Goal: Information Seeking & Learning: Check status

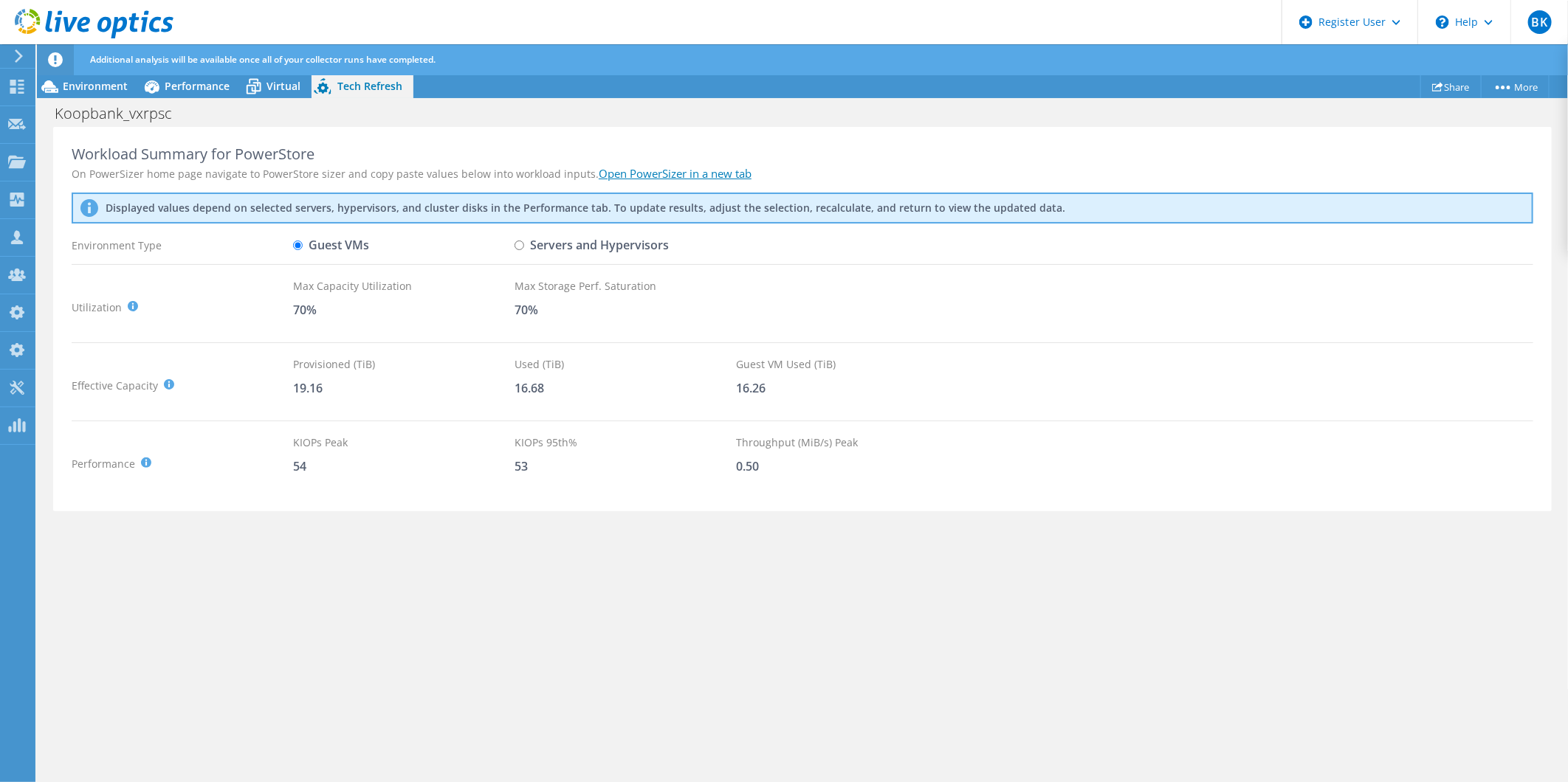
click at [122, 82] on span "Environment" at bounding box center [95, 86] width 65 height 14
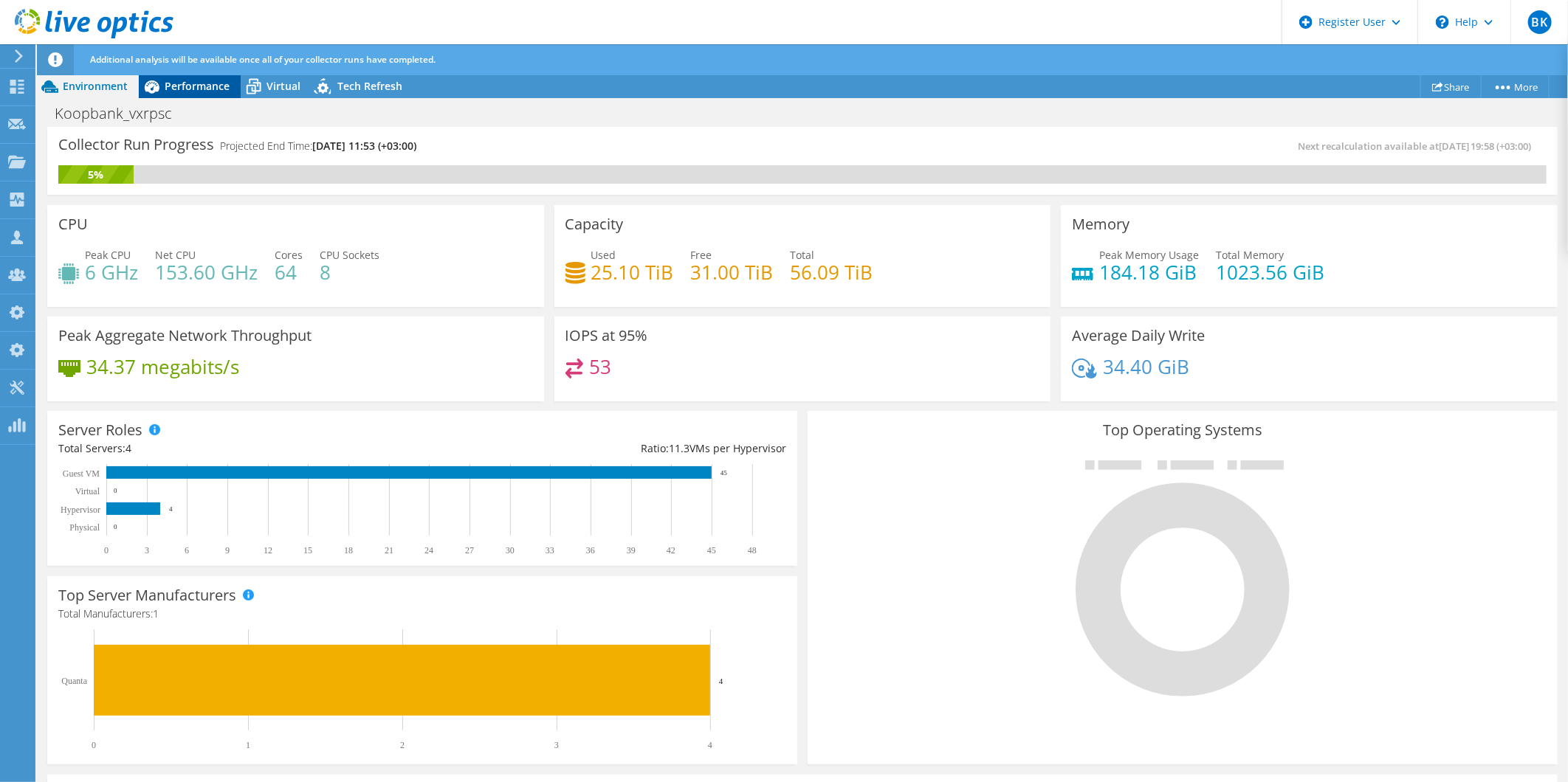
click at [203, 91] on span "Performance" at bounding box center [197, 86] width 65 height 14
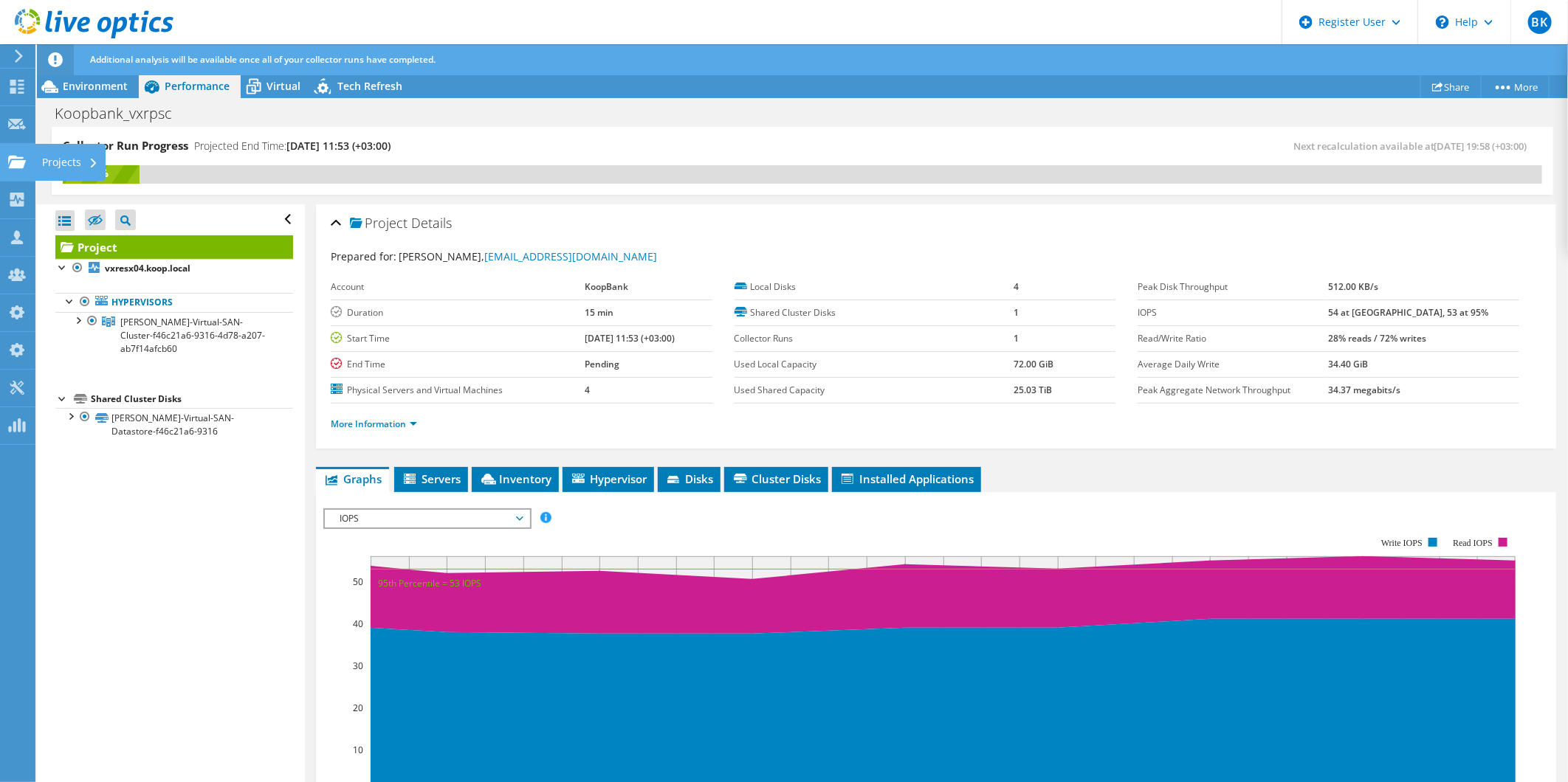
click at [67, 156] on div "Projects" at bounding box center [70, 162] width 70 height 37
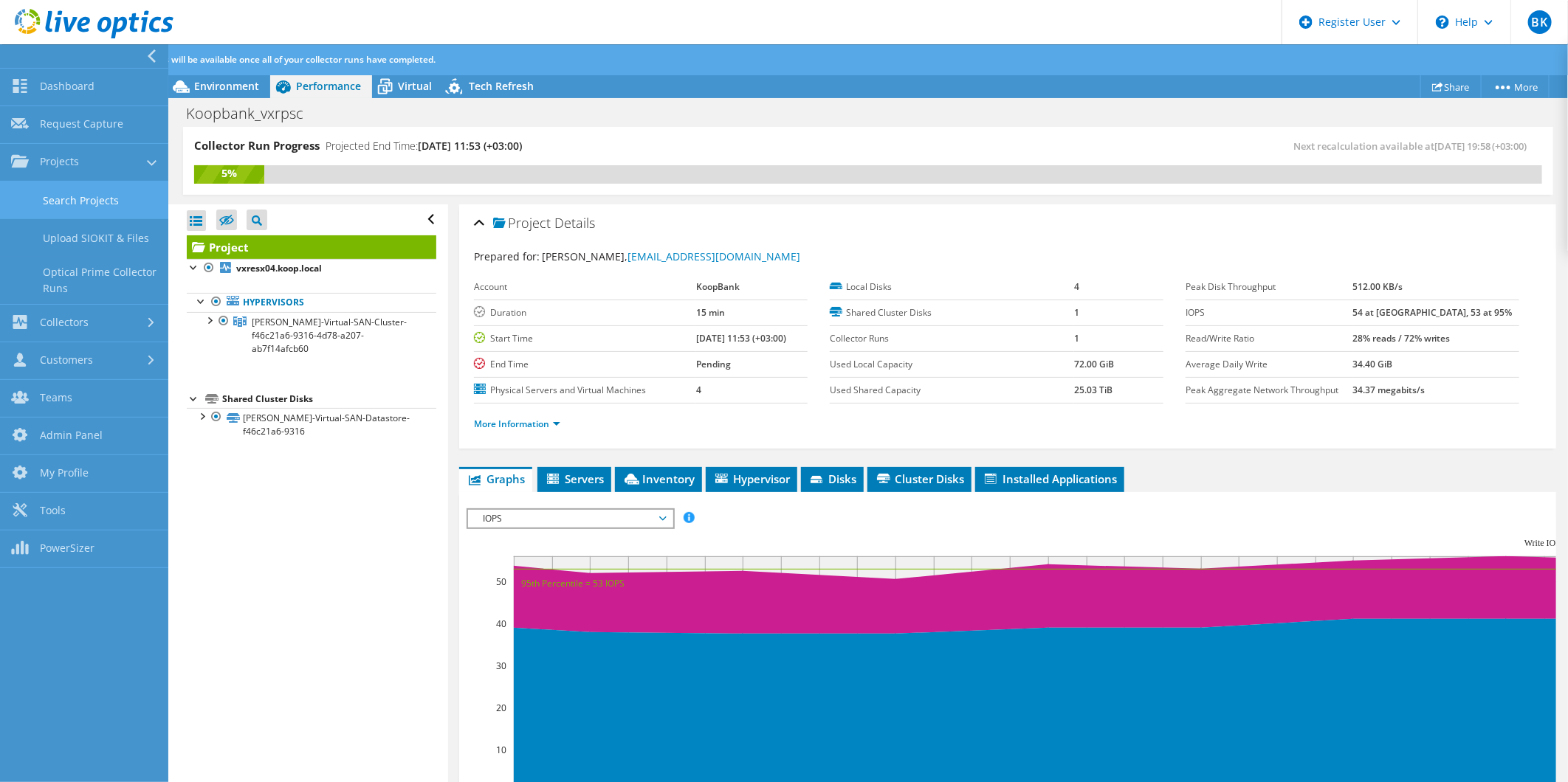
click at [69, 200] on link "Search Projects" at bounding box center [84, 200] width 168 height 38
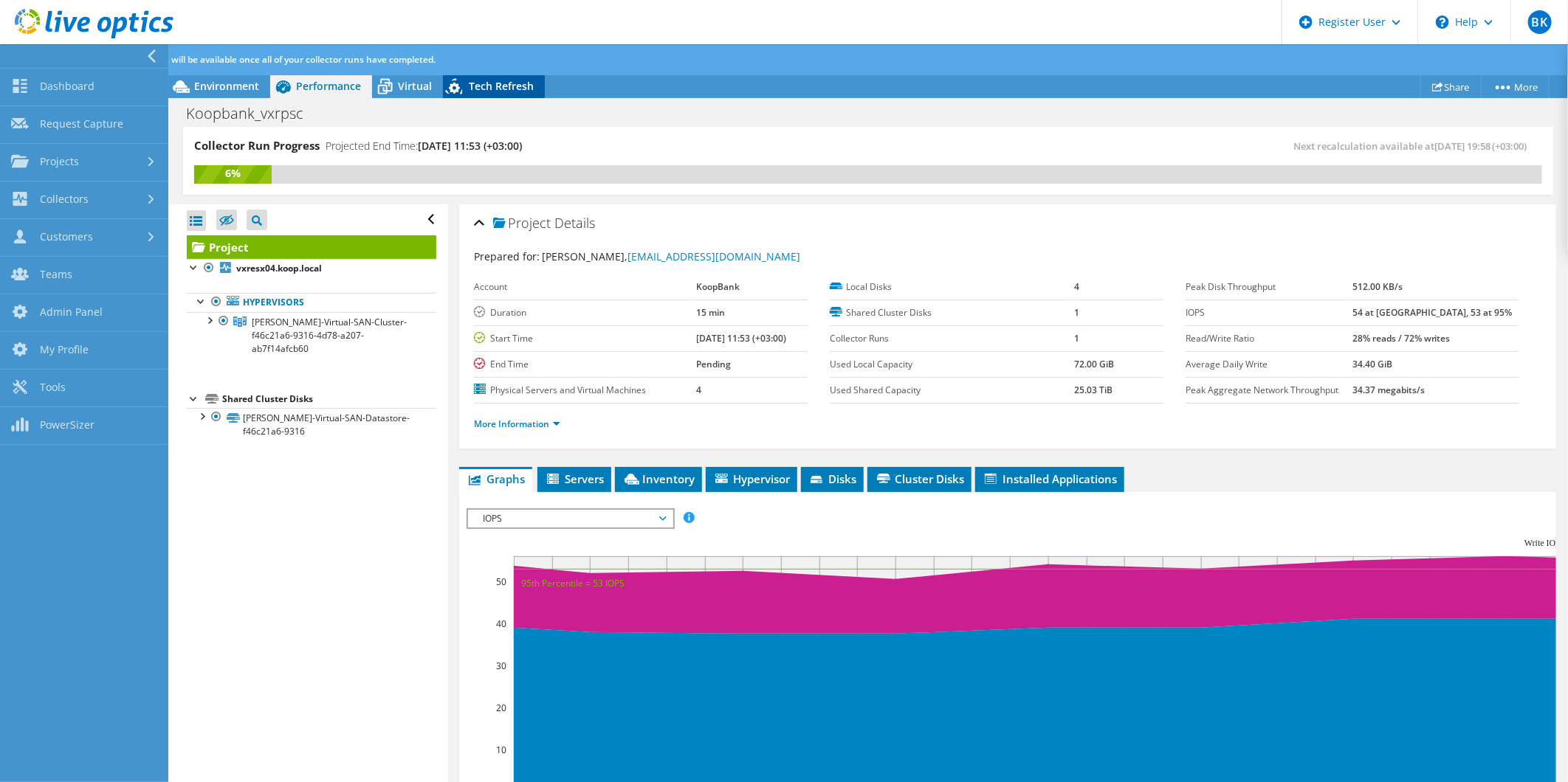
click at [495, 87] on span "Tech Refresh" at bounding box center [501, 86] width 65 height 14
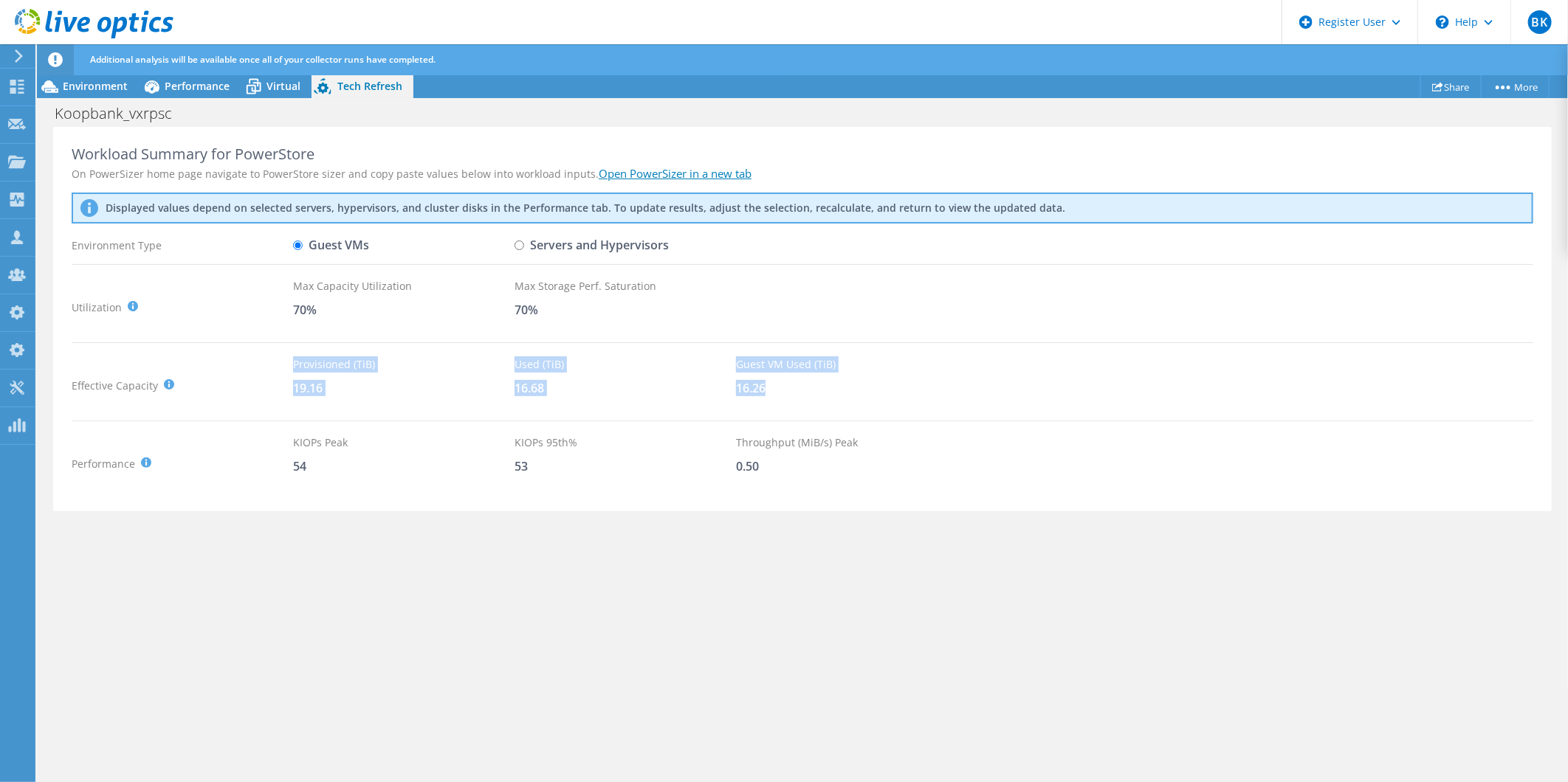
drag, startPoint x: 282, startPoint y: 388, endPoint x: 789, endPoint y: 389, distance: 507.0
click at [789, 389] on div "Effective Capacity Provisioned (TiB) : Total virtual disk size of all VMs on se…" at bounding box center [802, 385] width 1461 height 58
drag, startPoint x: 789, startPoint y: 389, endPoint x: 879, endPoint y: 416, distance: 94.0
click at [879, 416] on div "Workload Summary for PowerStore On PowerSizer home page navigate to PowerStore …" at bounding box center [803, 319] width 1499 height 385
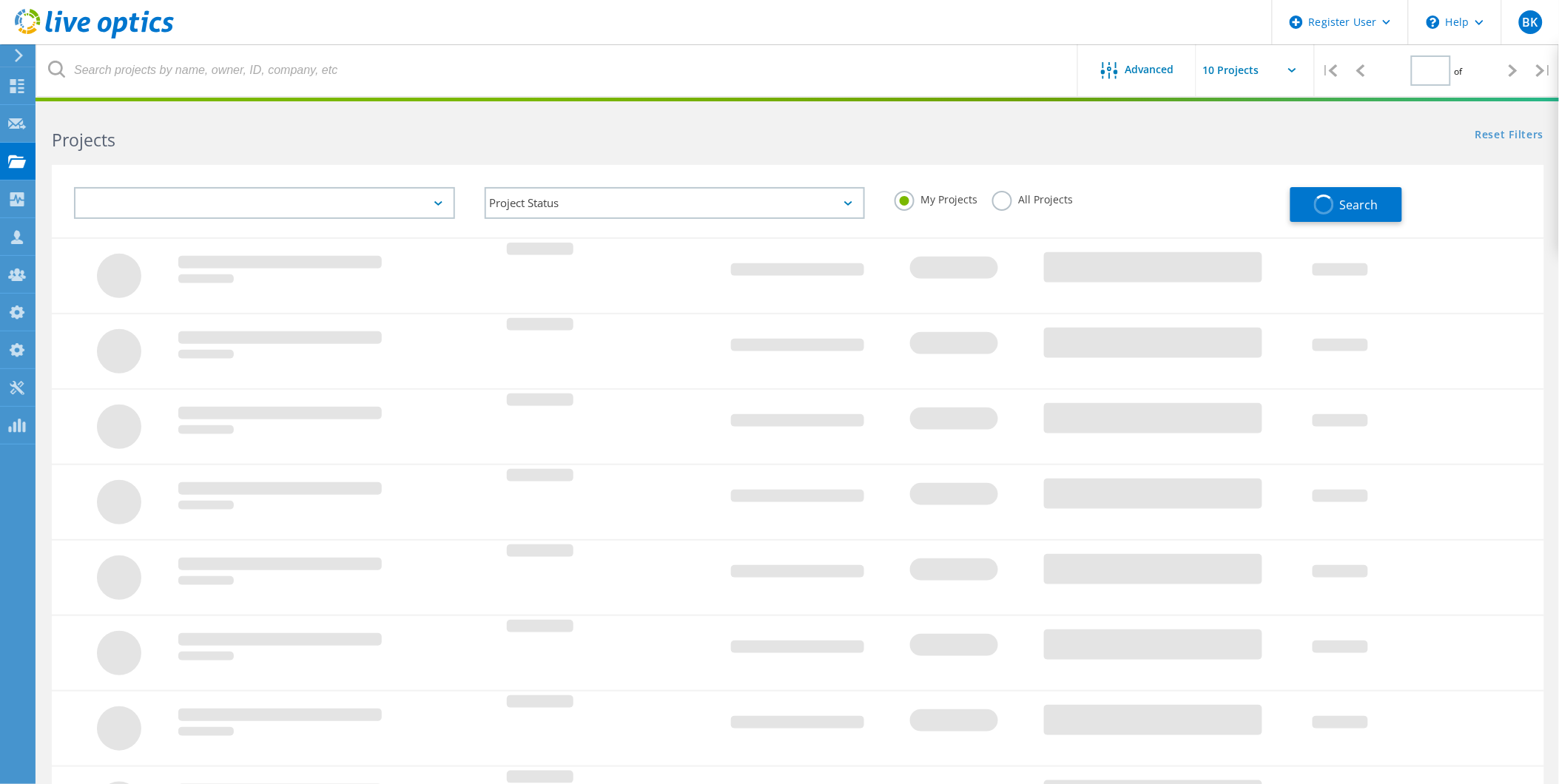
type input "1"
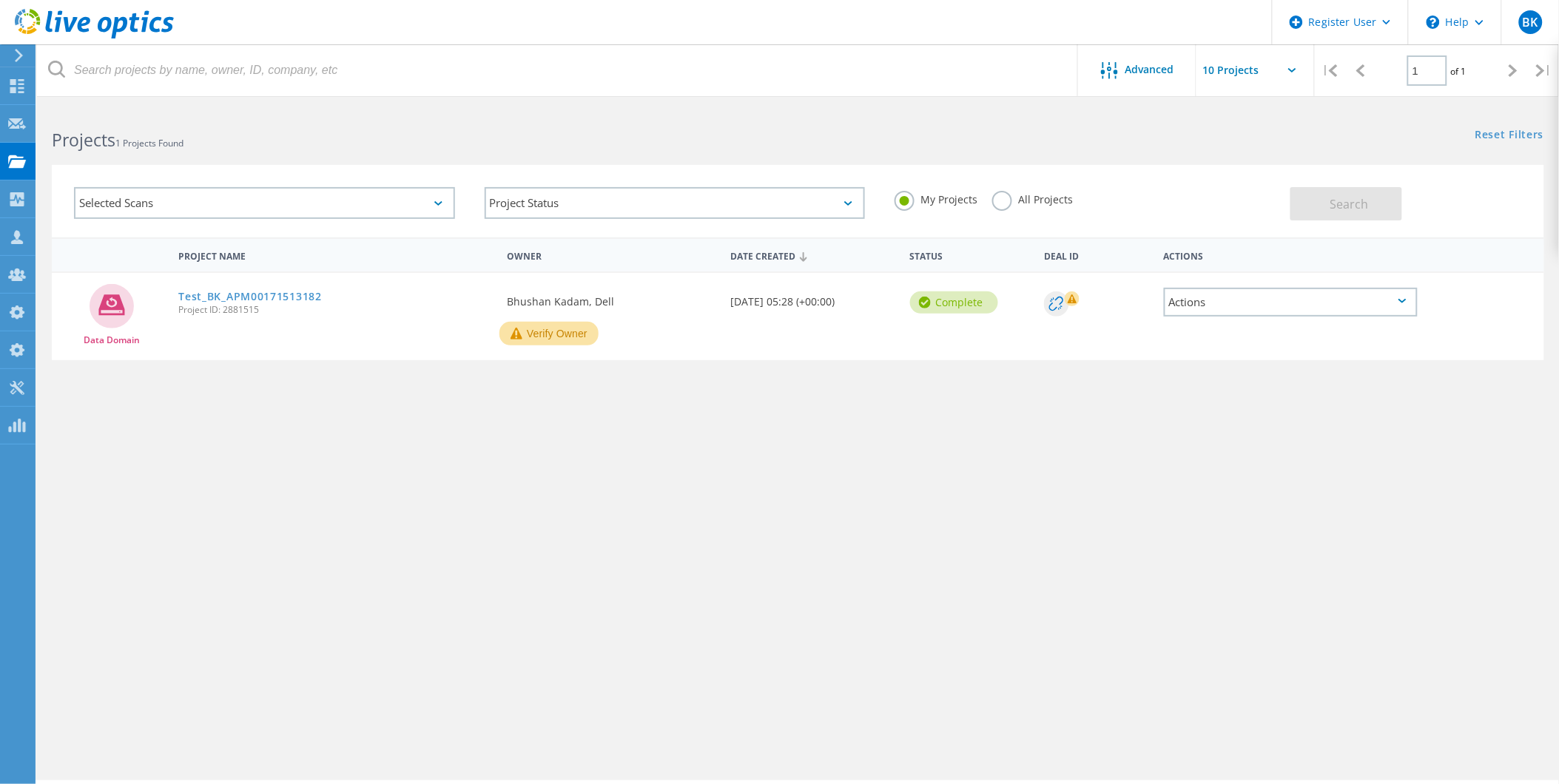
click at [1016, 199] on label "All Projects" at bounding box center [1032, 198] width 81 height 14
click at [0, 0] on input "All Projects" at bounding box center [0, 0] width 0 height 0
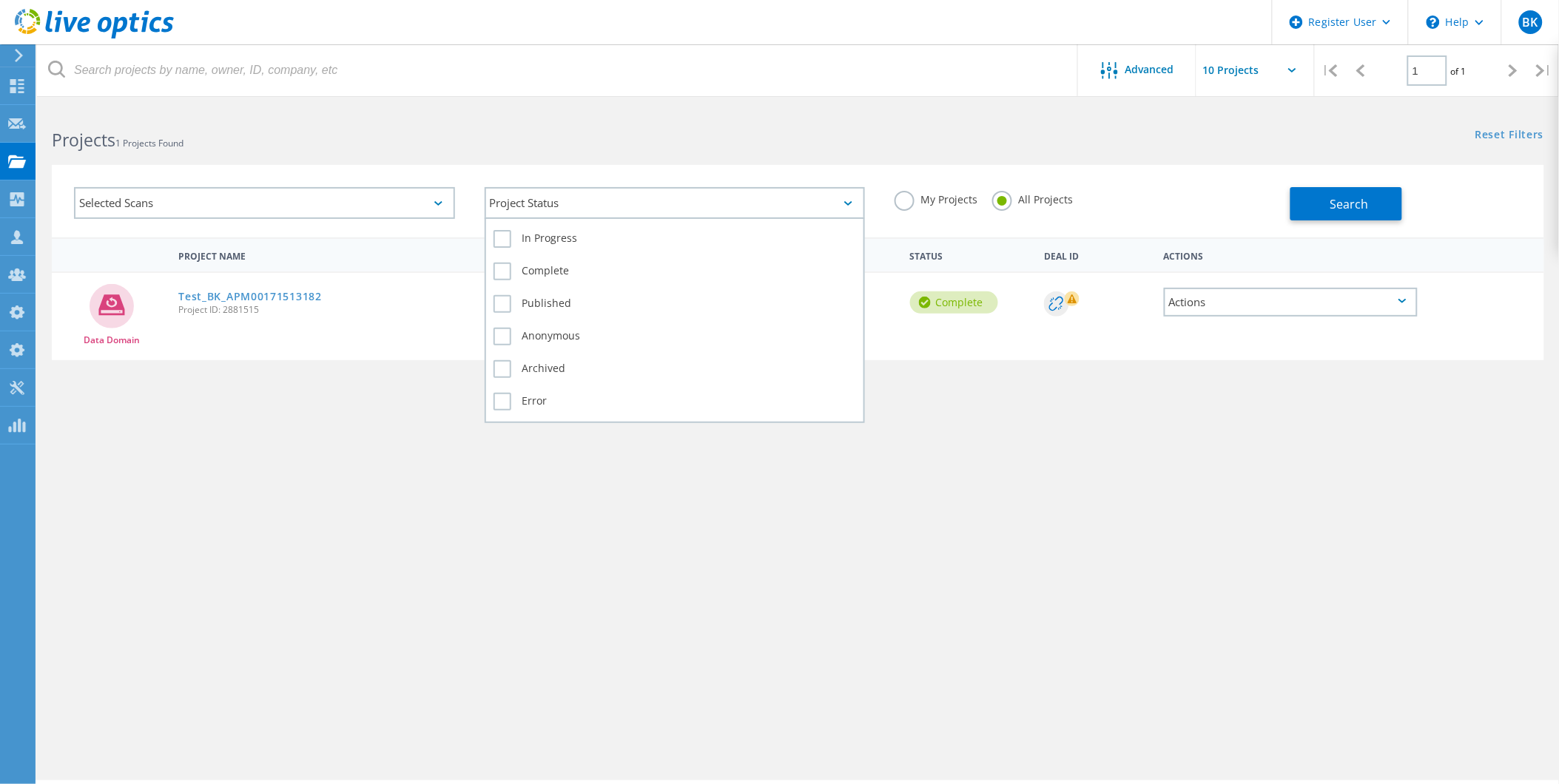
click at [753, 198] on div "Project Status" at bounding box center [674, 202] width 381 height 32
click at [531, 393] on label "Error" at bounding box center [675, 402] width 363 height 18
click at [0, 0] on input "Error" at bounding box center [0, 0] width 0 height 0
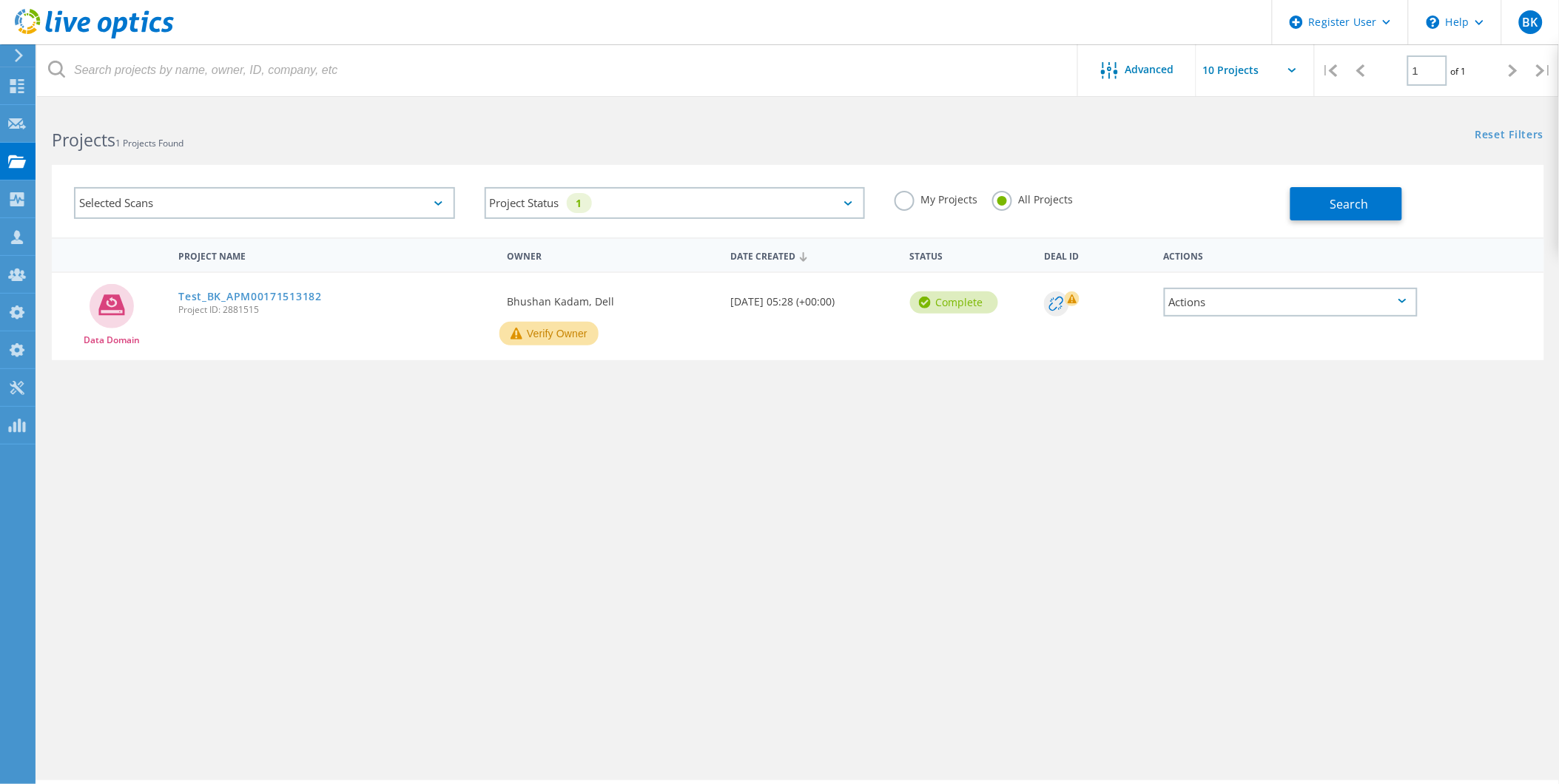
click at [330, 201] on div "Selected Scans" at bounding box center [264, 202] width 381 height 32
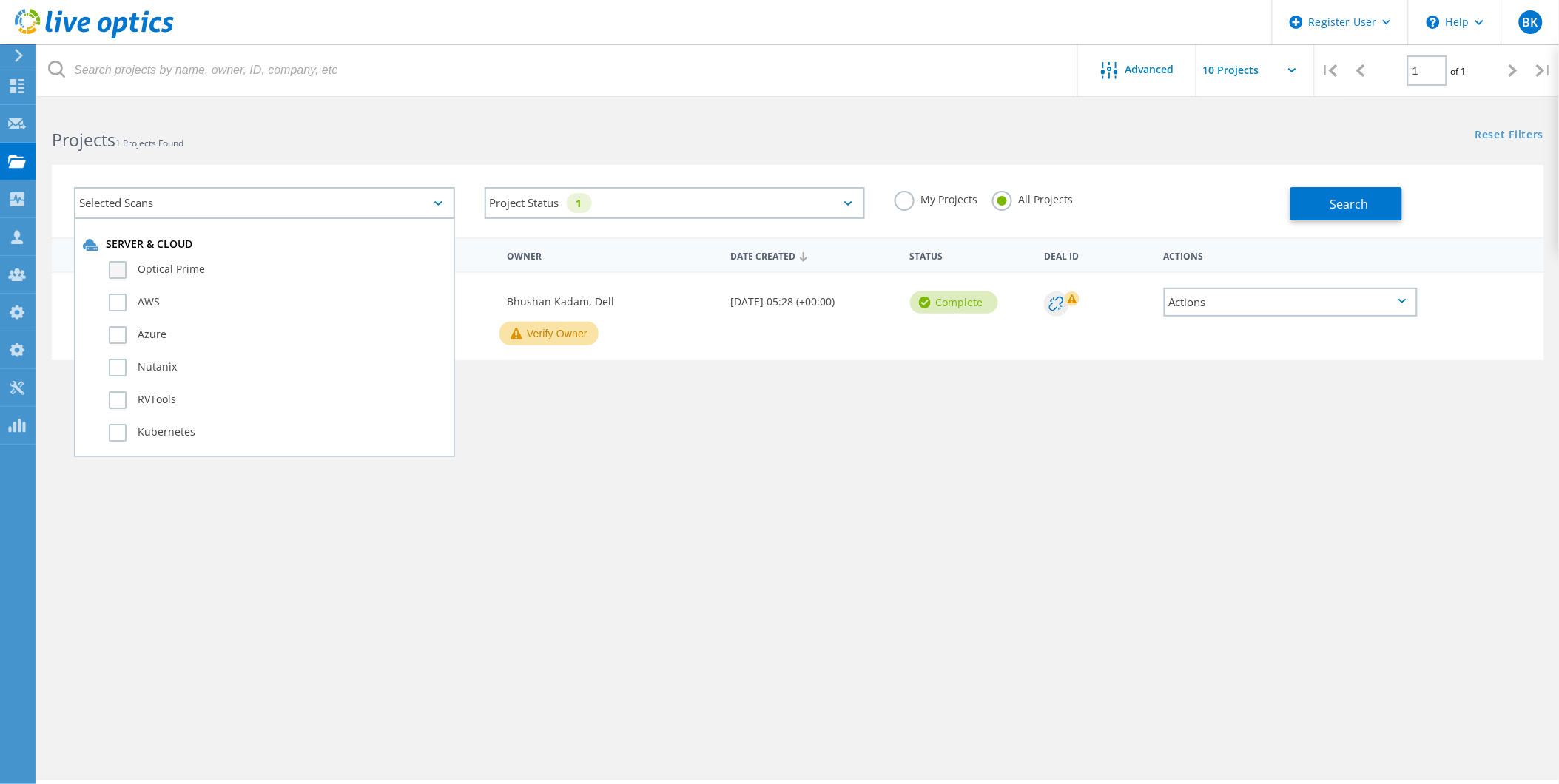
click at [160, 270] on label "Optical Prime" at bounding box center [278, 270] width 338 height 18
click at [0, 0] on input "Optical Prime" at bounding box center [0, 0] width 0 height 0
click at [1335, 192] on button "Search" at bounding box center [1346, 203] width 111 height 33
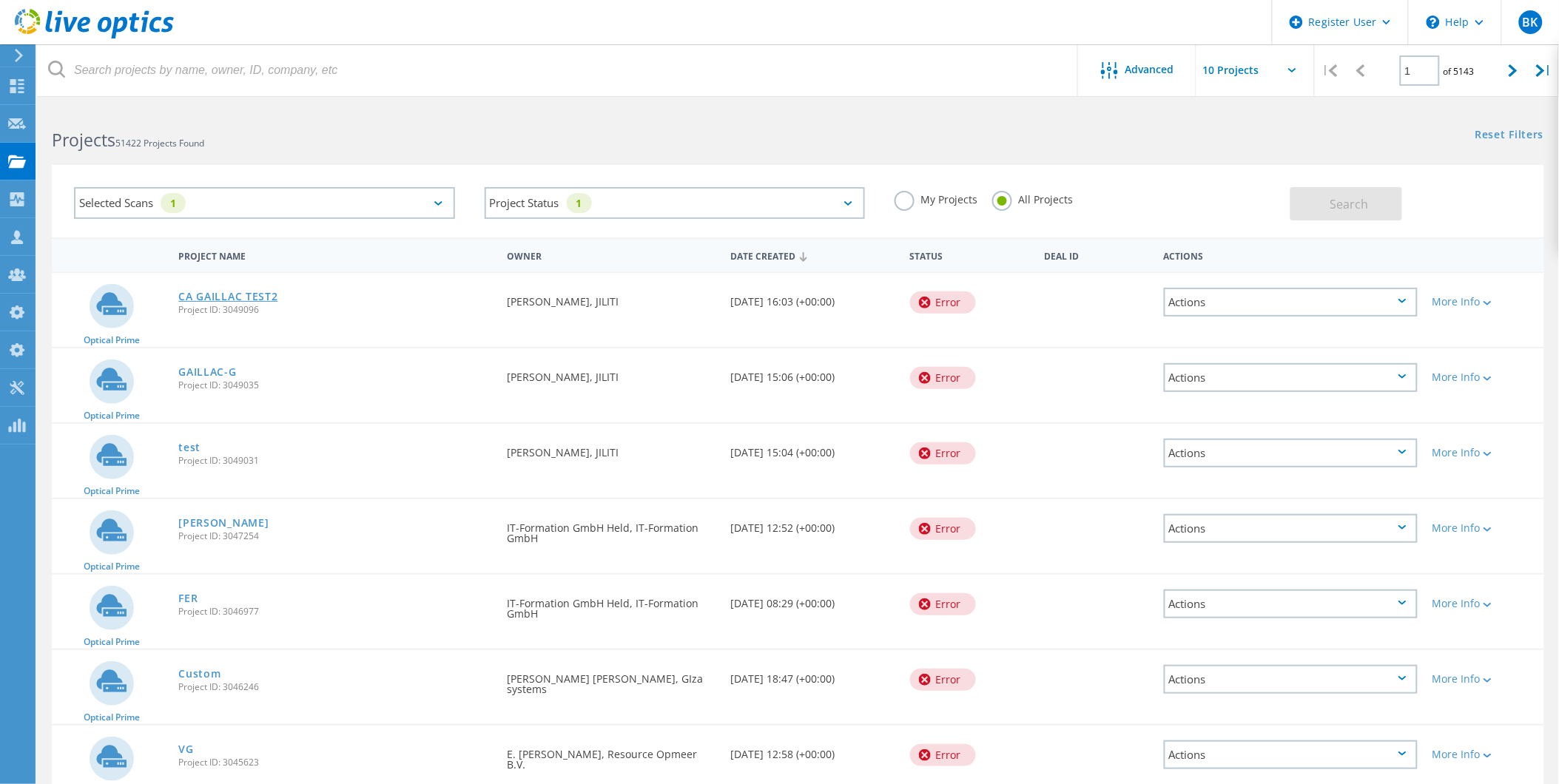
click at [194, 293] on link "CA GAILLAC TEST2" at bounding box center [228, 296] width 99 height 10
click at [209, 518] on link "[PERSON_NAME]" at bounding box center [223, 523] width 90 height 10
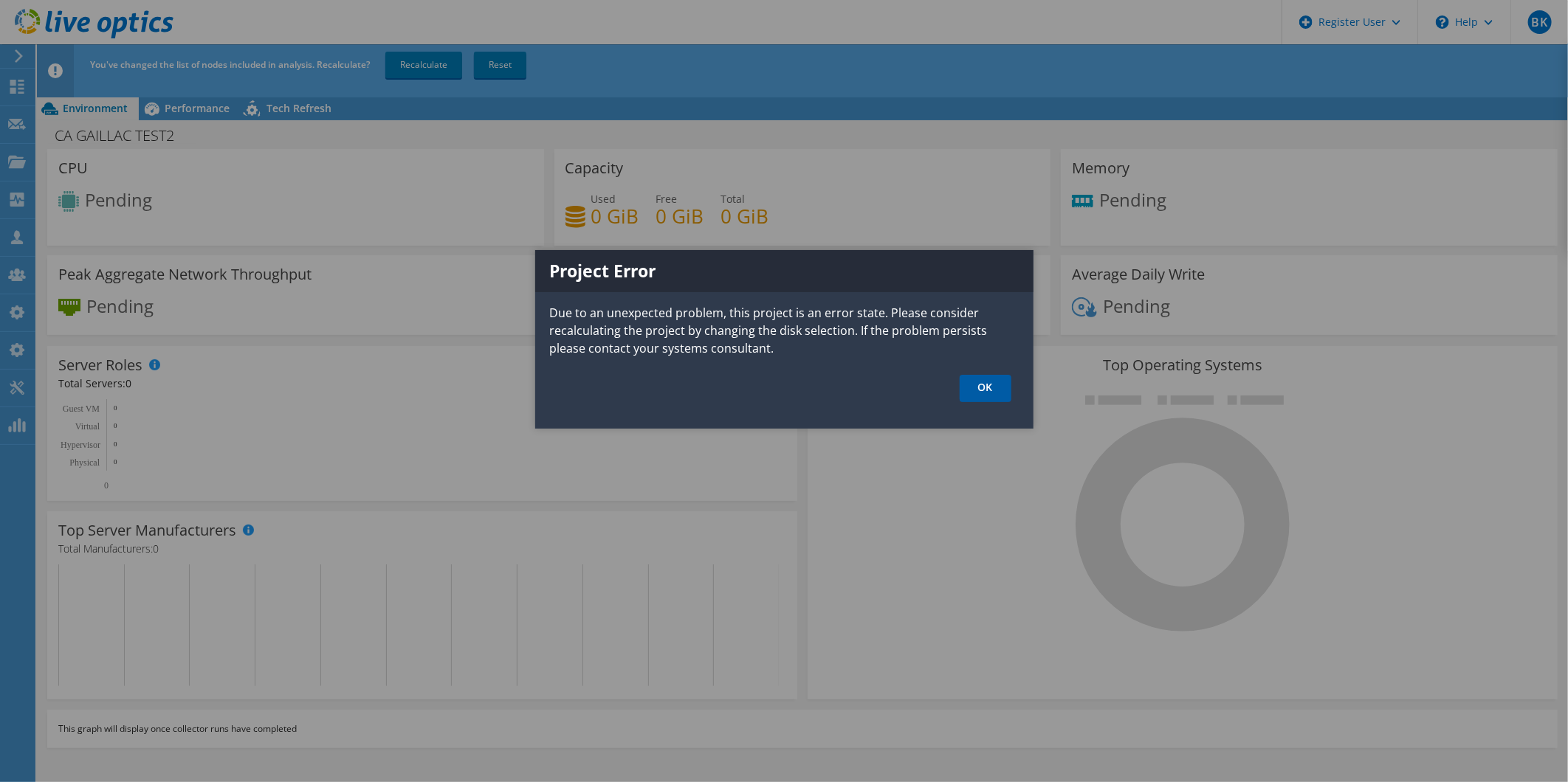
click at [981, 379] on link "OK" at bounding box center [985, 388] width 52 height 27
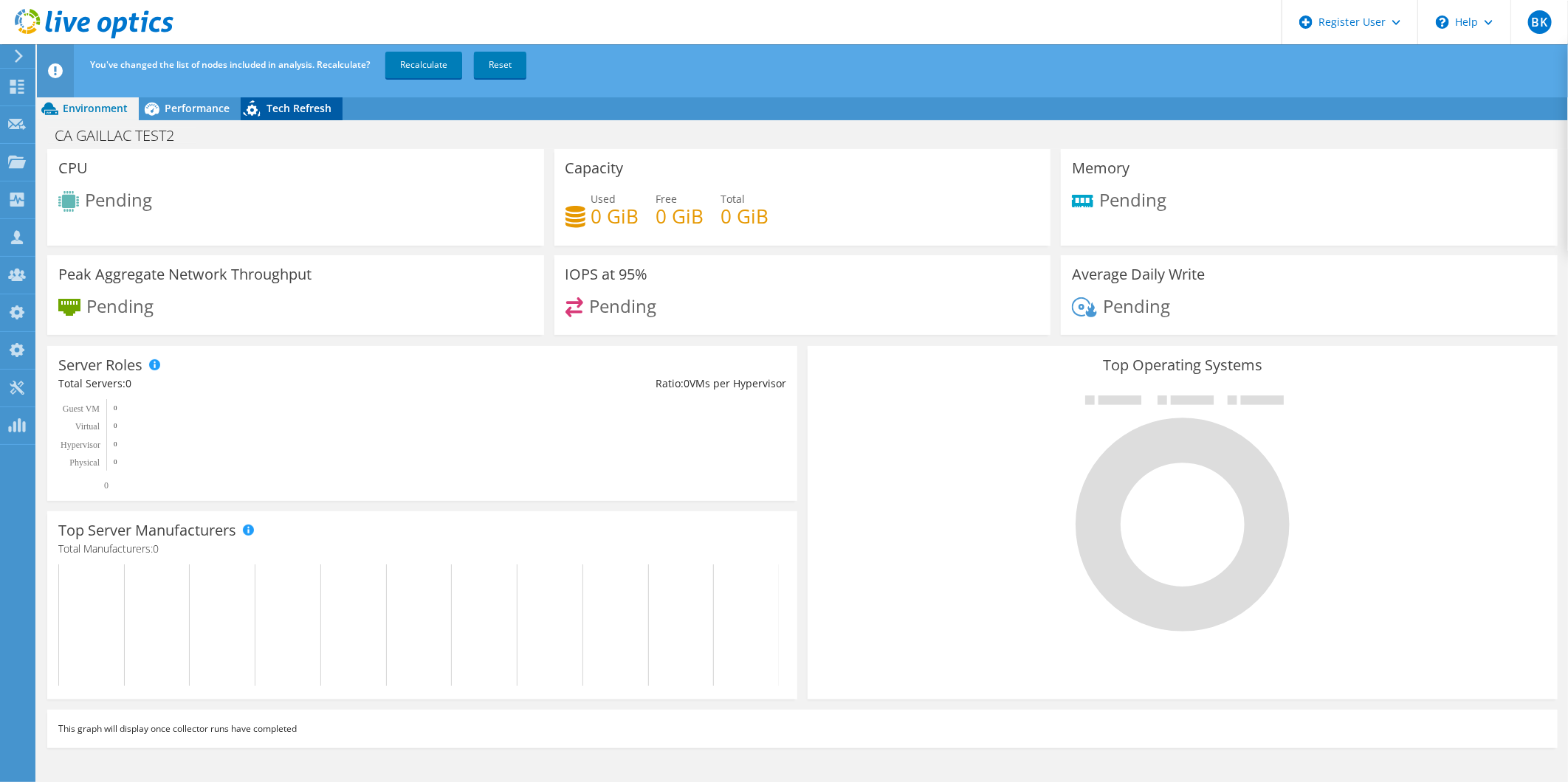
click at [314, 106] on span "Tech Refresh" at bounding box center [298, 108] width 65 height 14
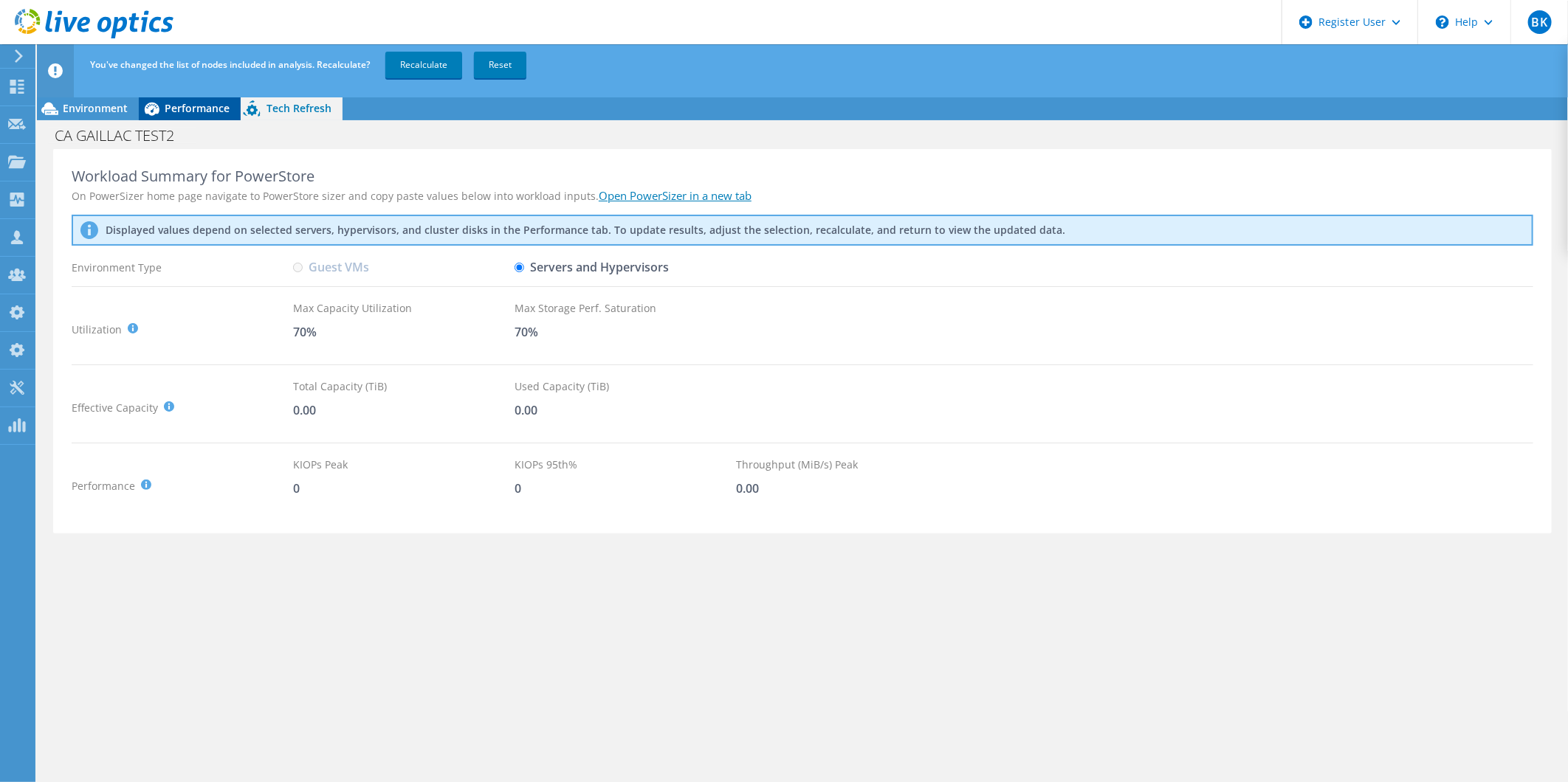
click at [188, 117] on div "Performance" at bounding box center [190, 108] width 102 height 23
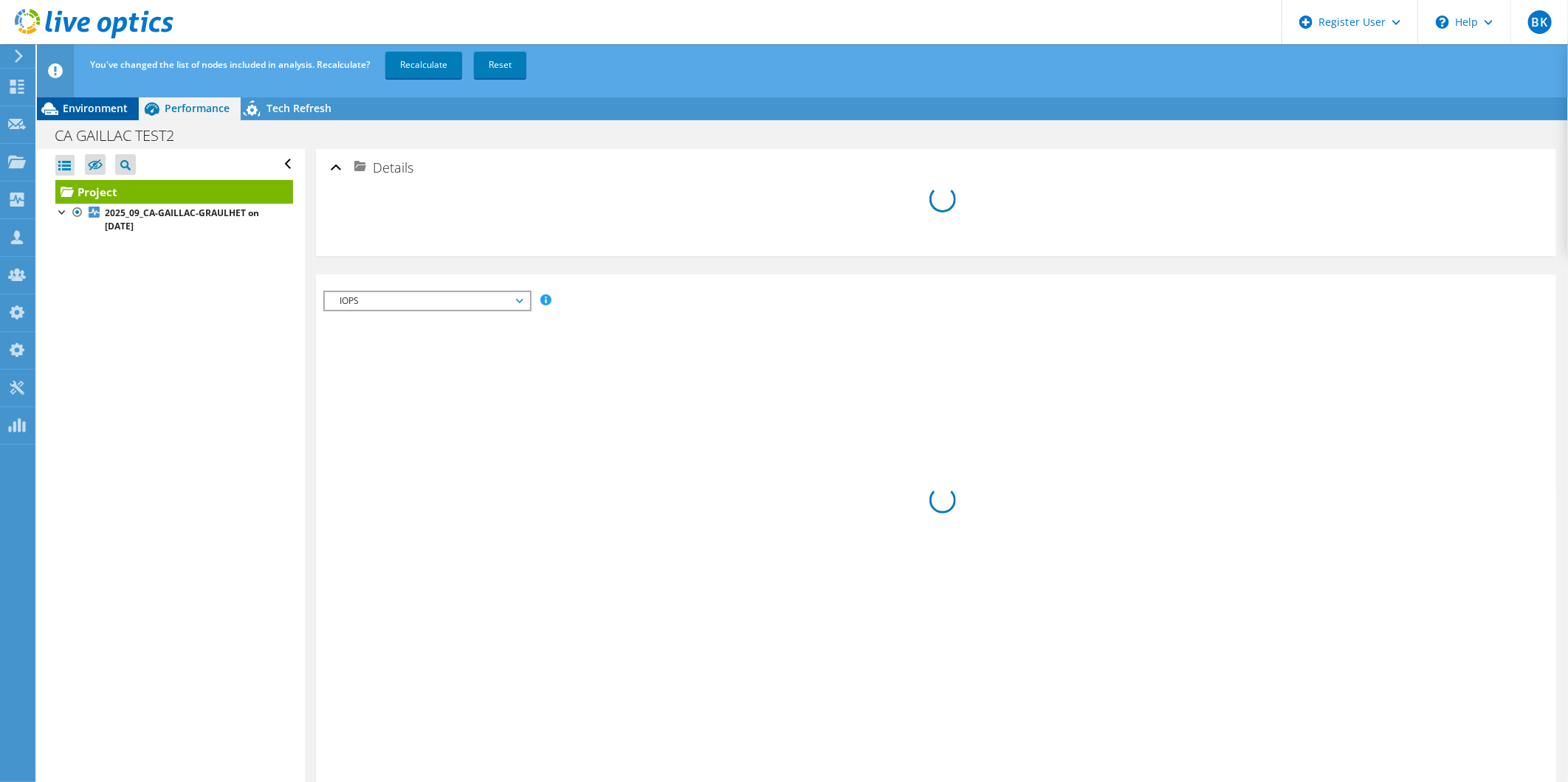
click at [83, 99] on div "Environment" at bounding box center [88, 108] width 102 height 23
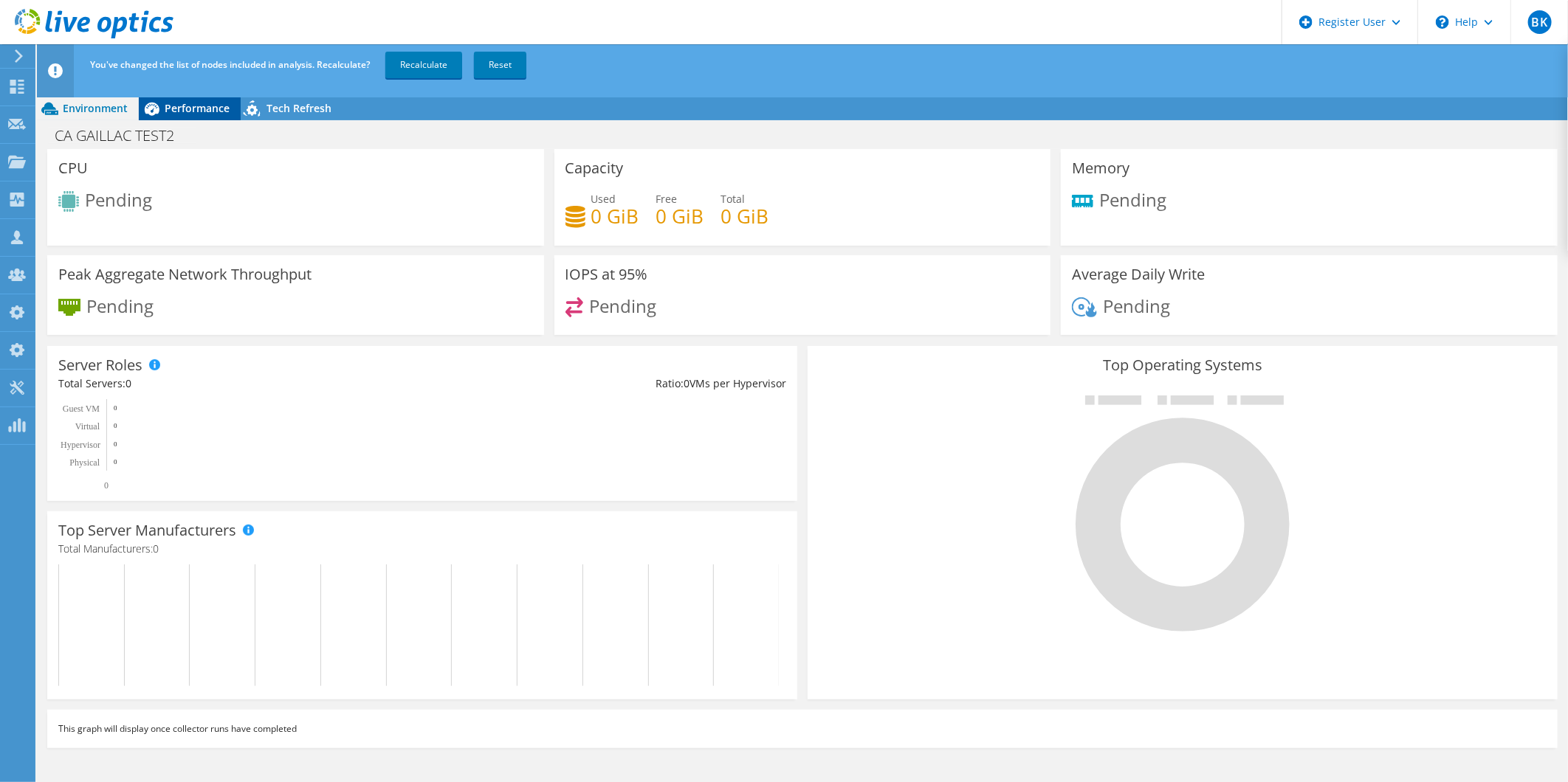
click at [205, 112] on span "Performance" at bounding box center [197, 108] width 65 height 14
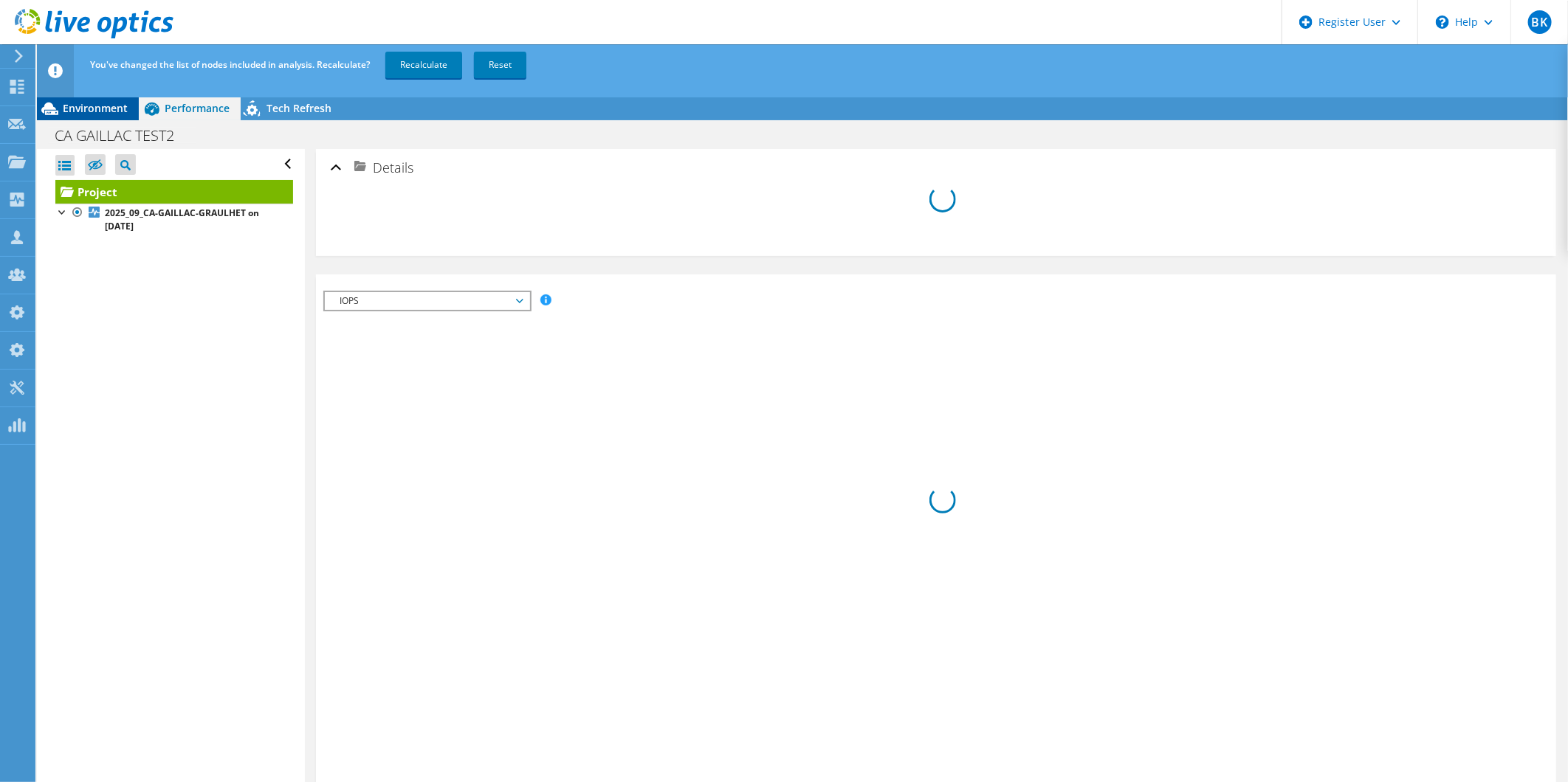
click at [84, 106] on span "Environment" at bounding box center [95, 108] width 65 height 14
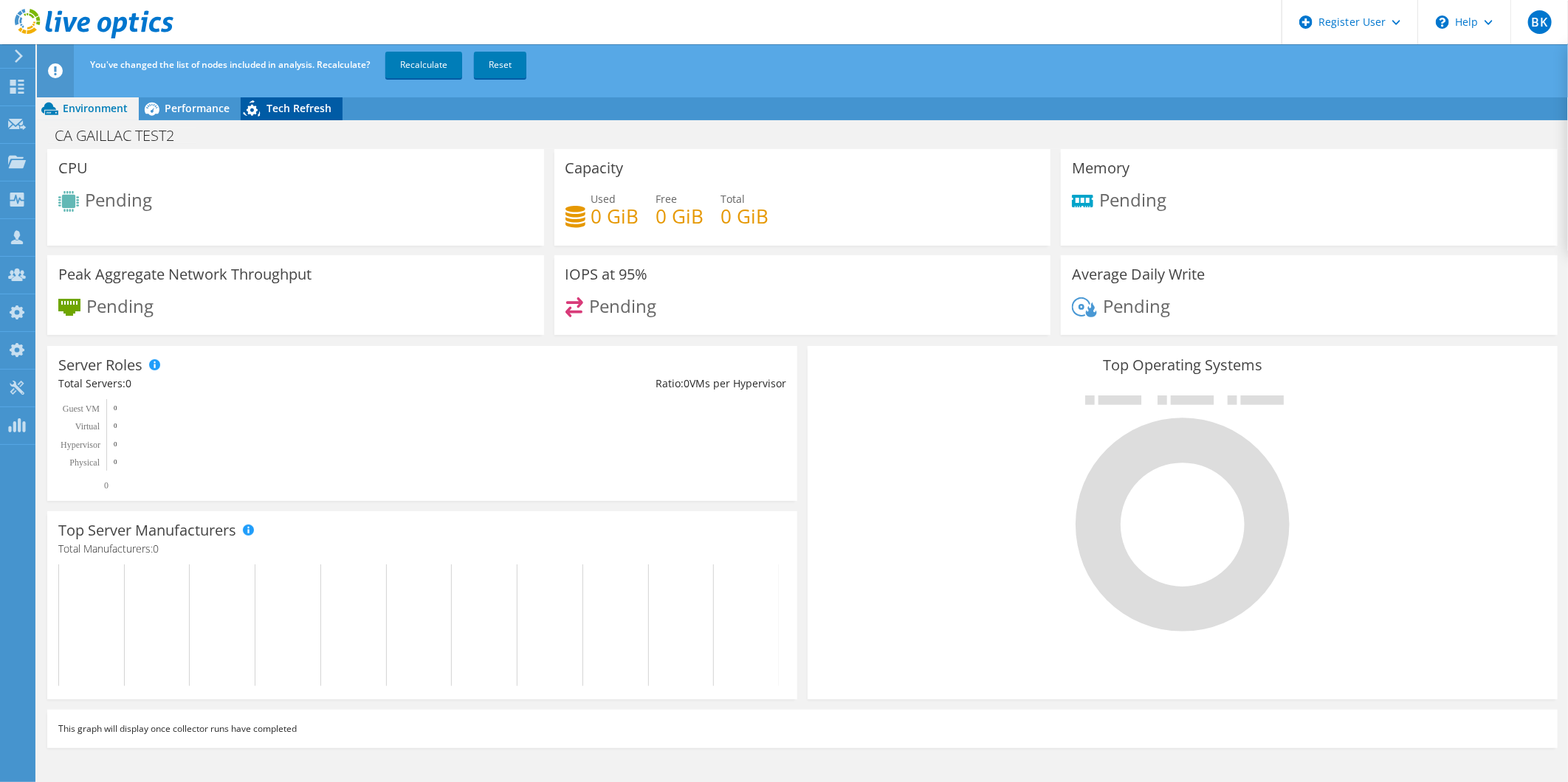
click at [279, 106] on span "Tech Refresh" at bounding box center [298, 108] width 65 height 14
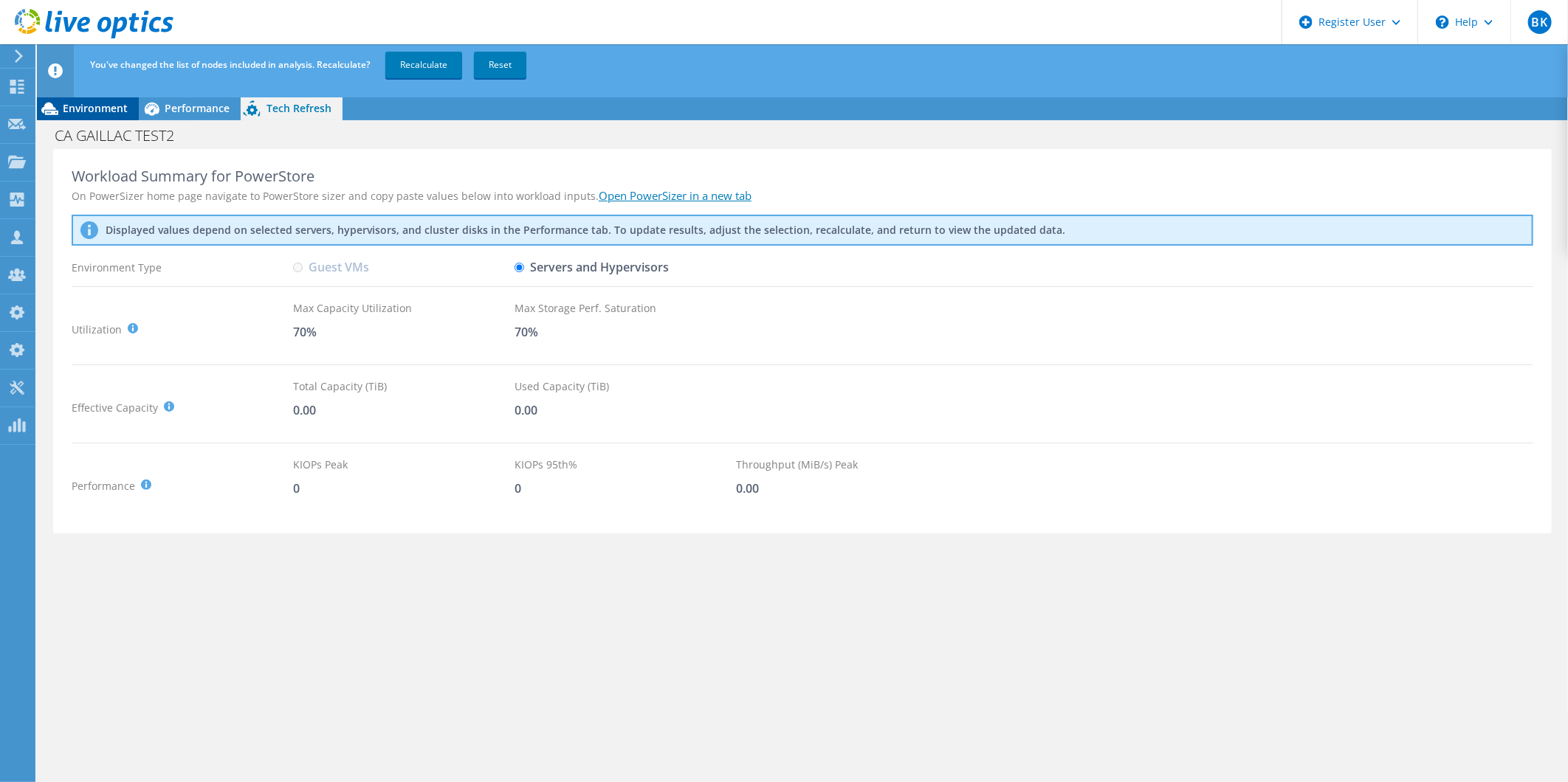
click at [82, 112] on span "Environment" at bounding box center [95, 108] width 65 height 14
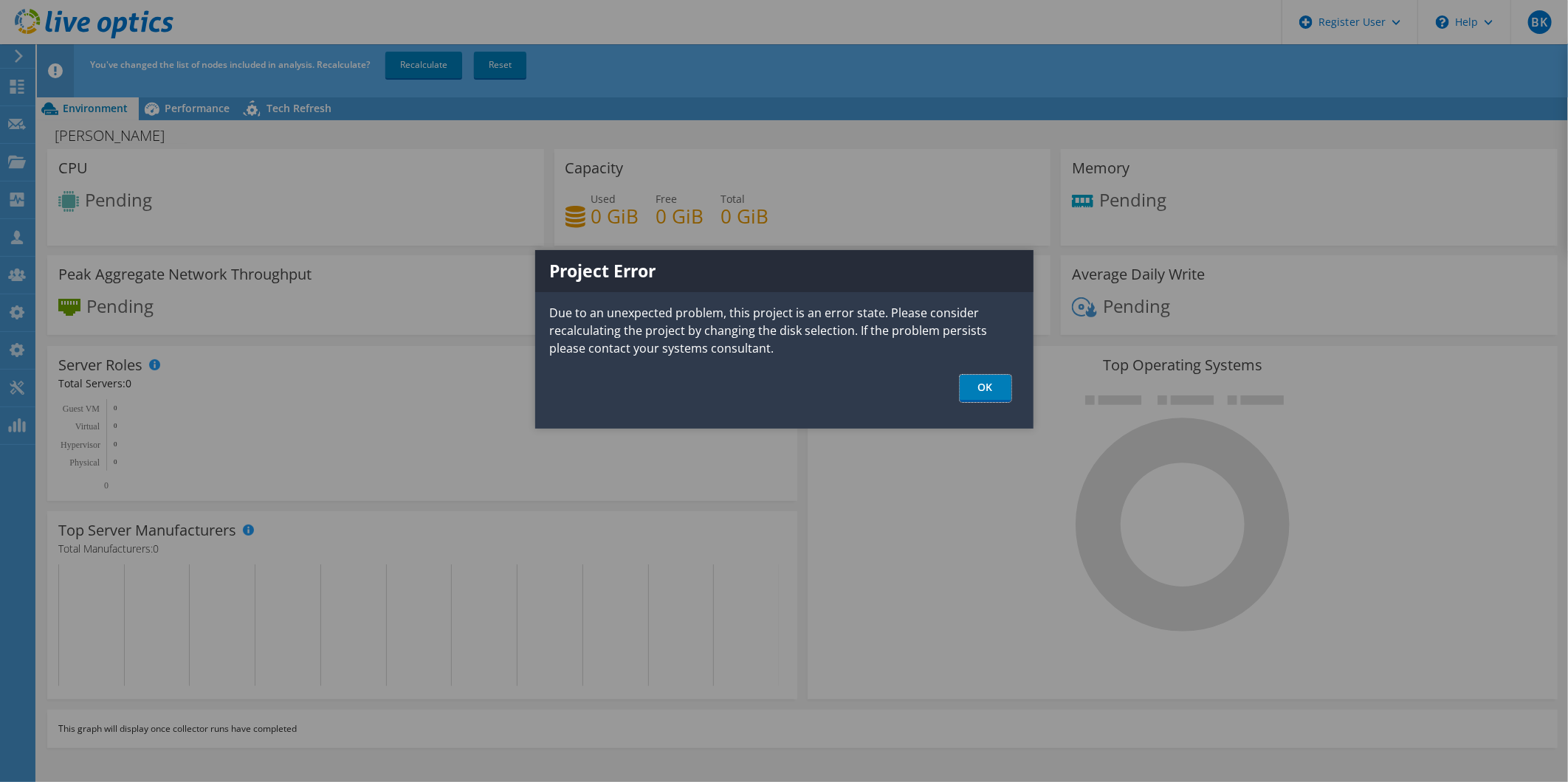
drag, startPoint x: 988, startPoint y: 387, endPoint x: 975, endPoint y: 386, distance: 13.0
click at [988, 387] on link "OK" at bounding box center [985, 388] width 52 height 27
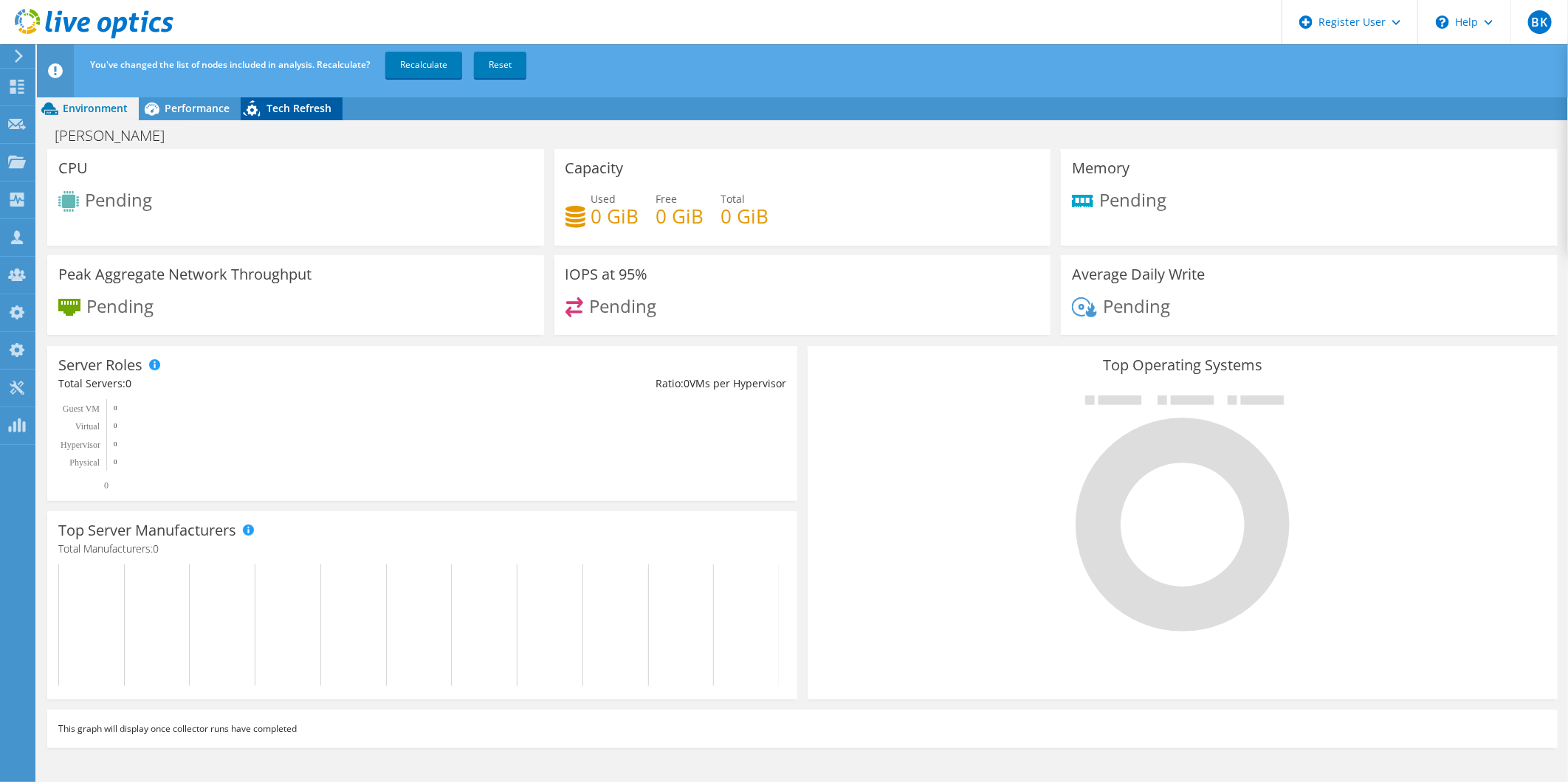
click at [298, 99] on div "Tech Refresh" at bounding box center [291, 108] width 102 height 23
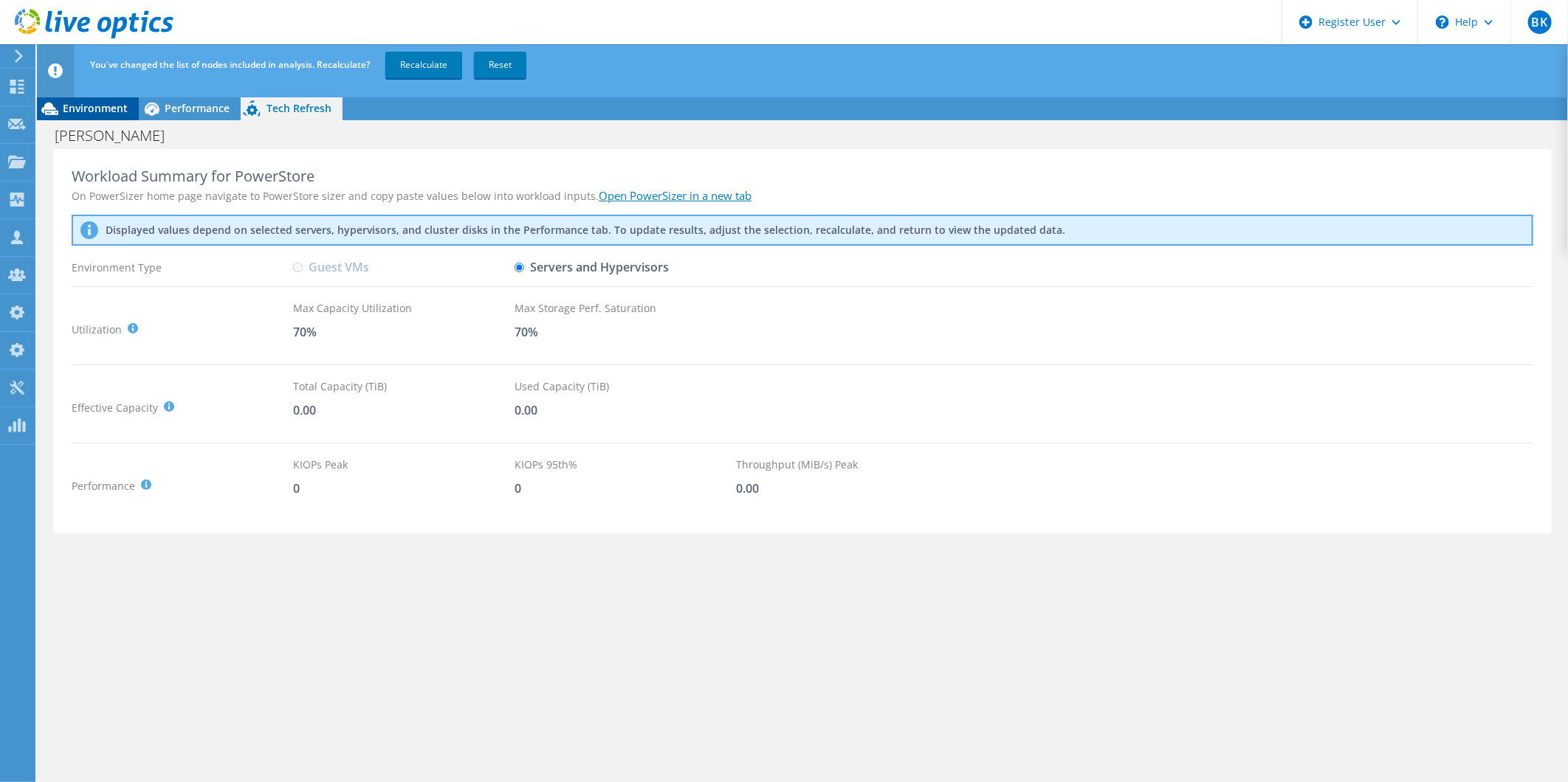
click at [52, 110] on icon at bounding box center [50, 109] width 17 height 13
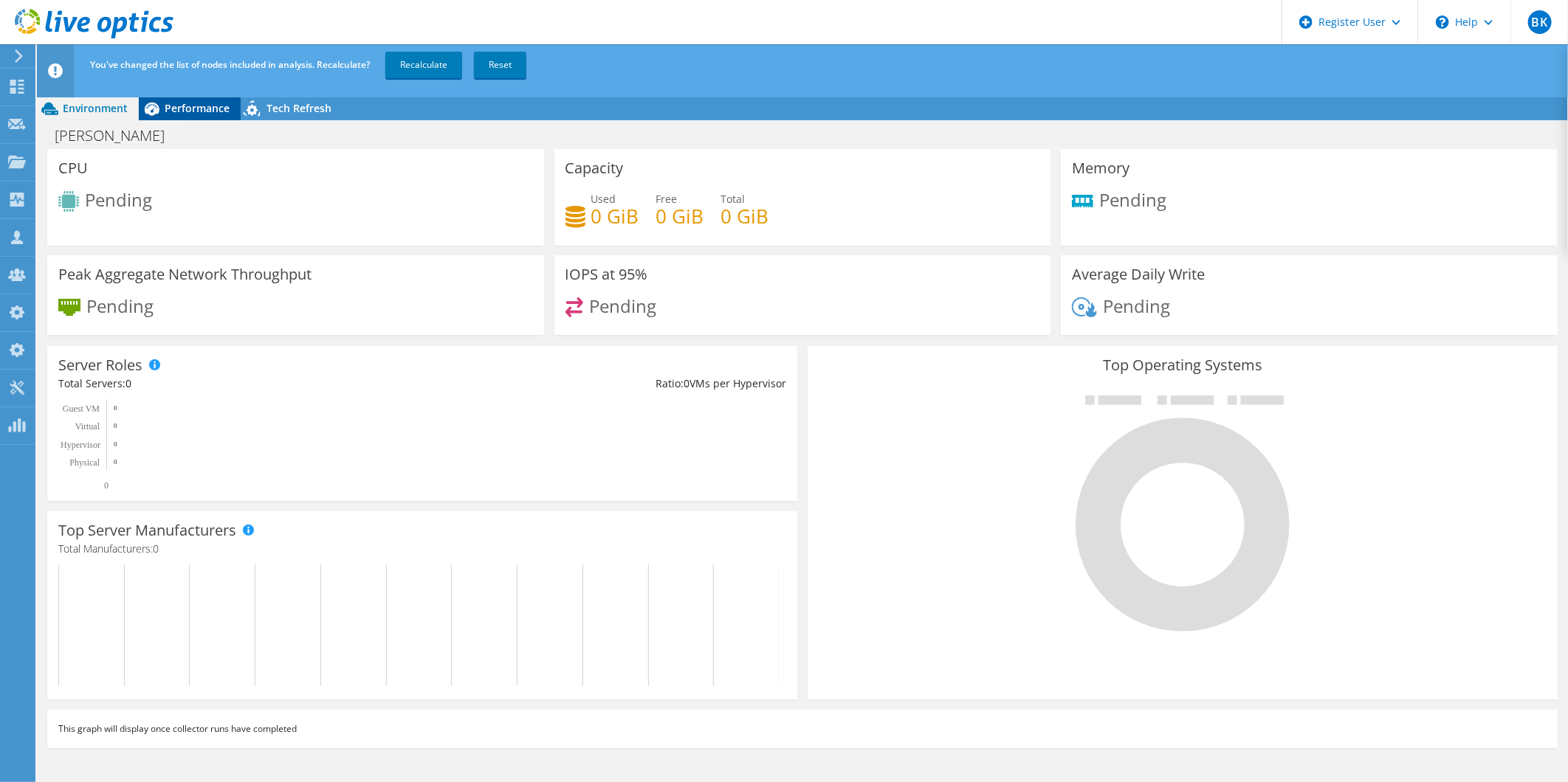
click at [162, 115] on icon at bounding box center [151, 109] width 26 height 26
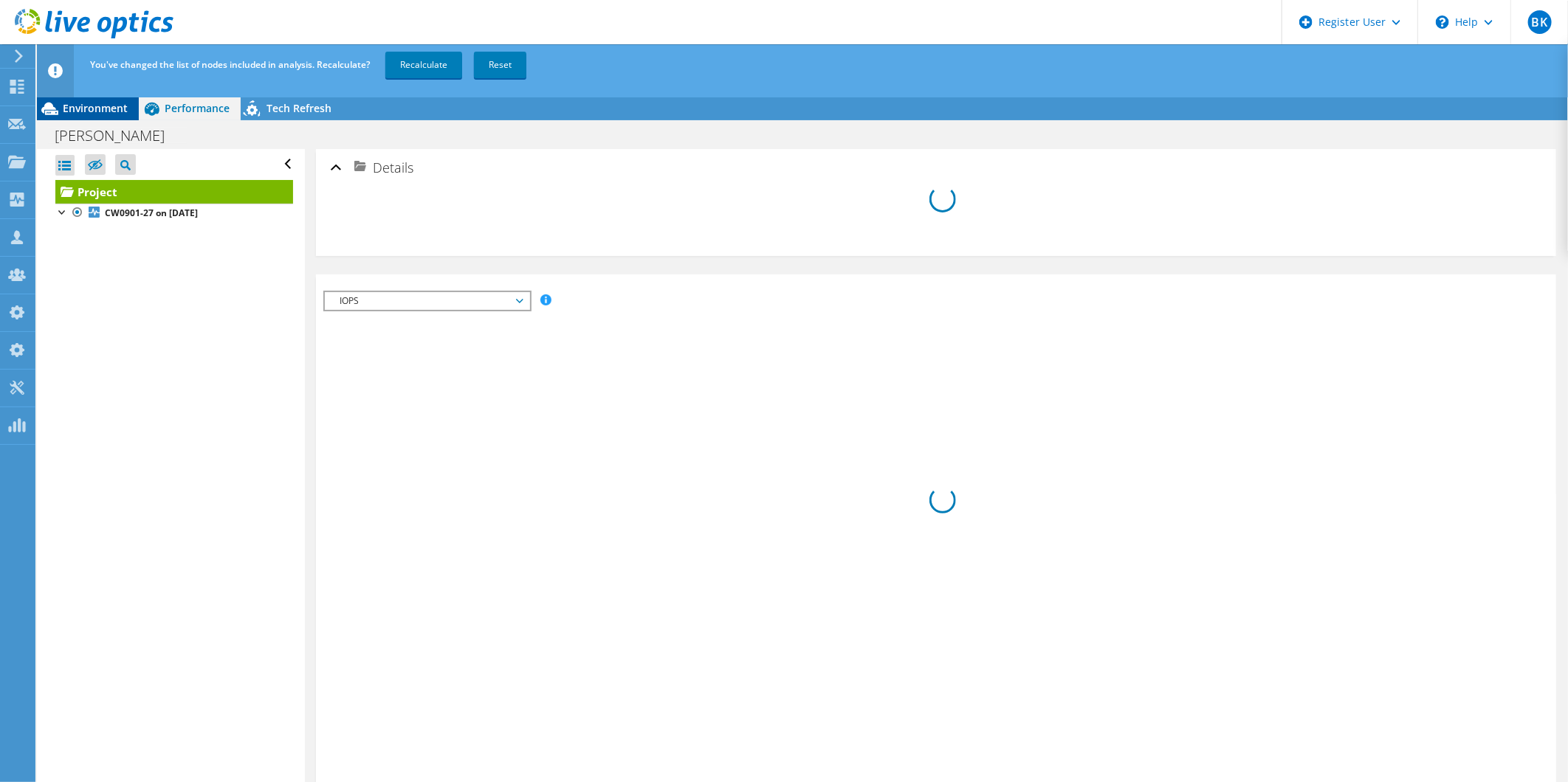
click at [95, 106] on span "Environment" at bounding box center [95, 108] width 65 height 14
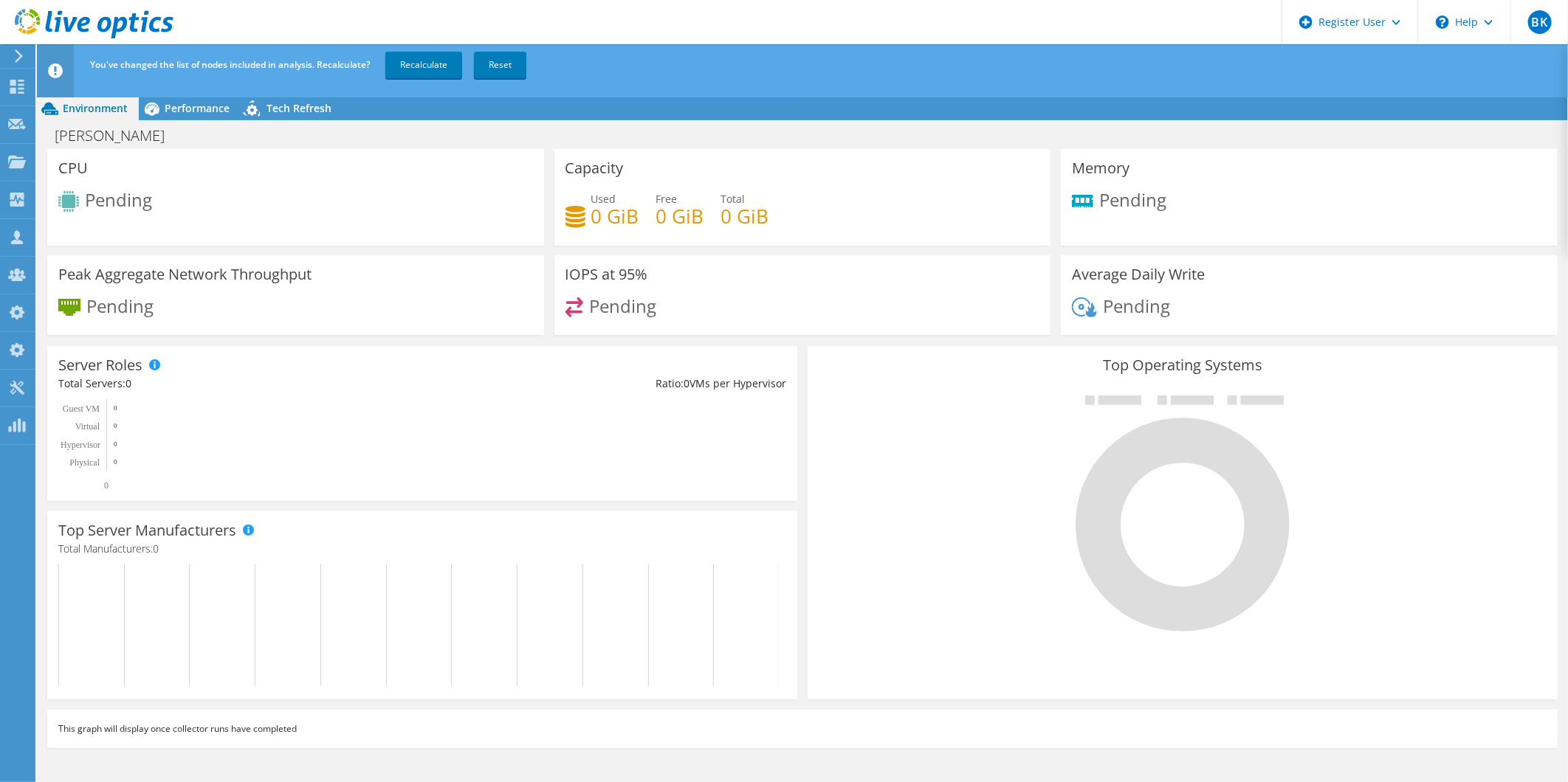
click at [377, 222] on div "CPU Pending" at bounding box center [295, 196] width 497 height 96
click at [276, 103] on span "Tech Refresh" at bounding box center [298, 108] width 65 height 14
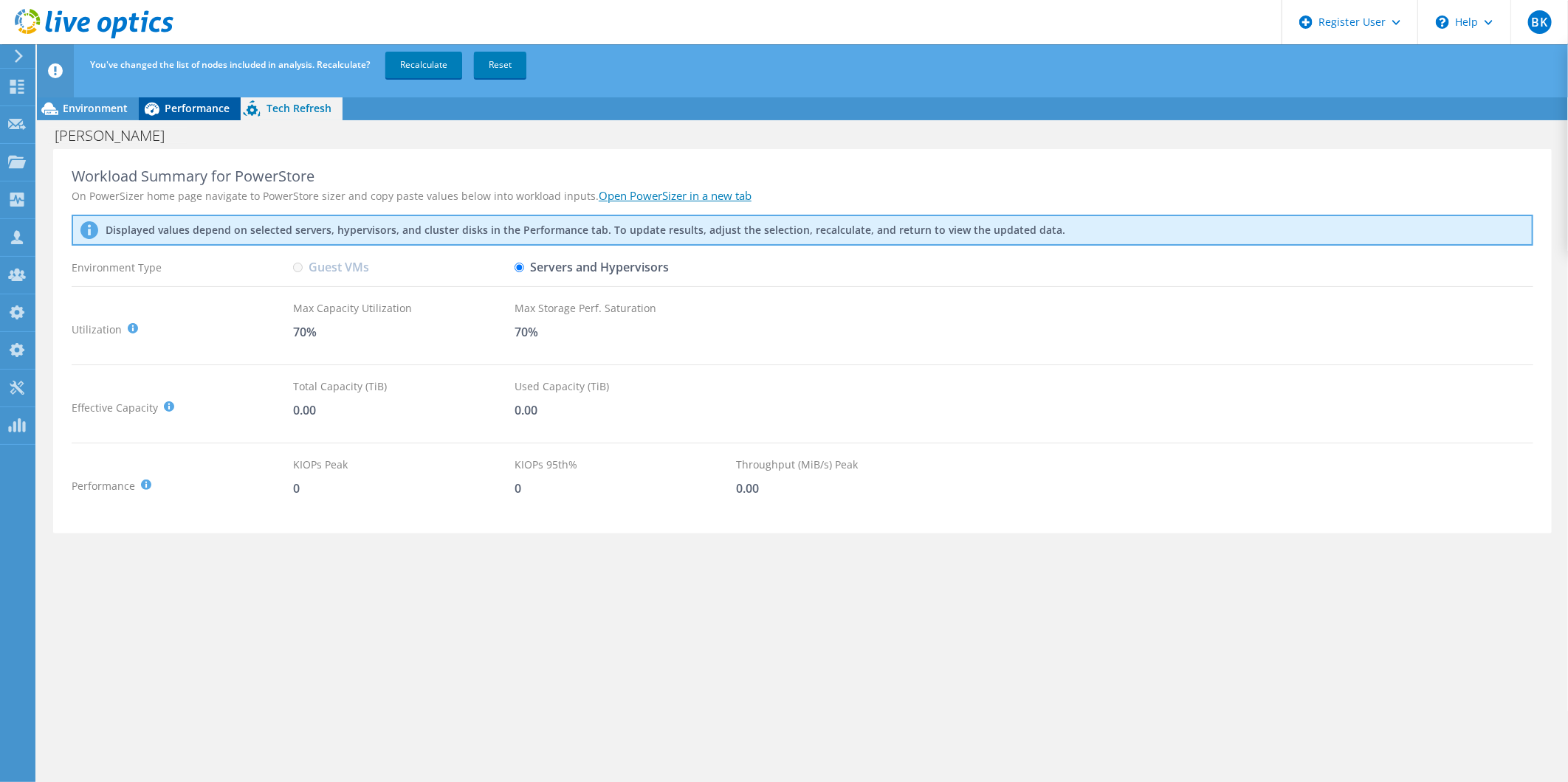
click at [197, 110] on span "Performance" at bounding box center [197, 108] width 65 height 14
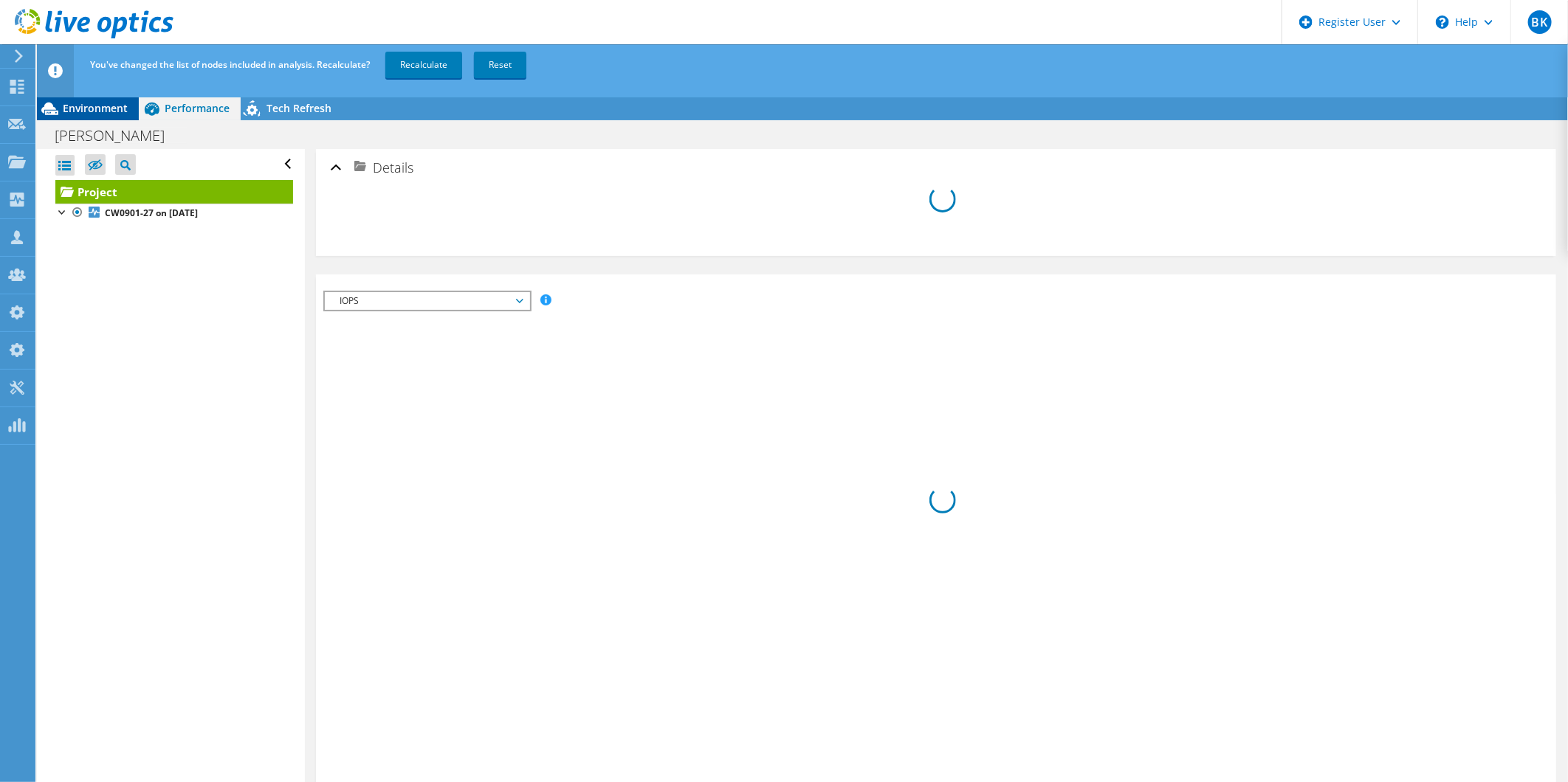
click at [120, 110] on span "Environment" at bounding box center [95, 108] width 65 height 14
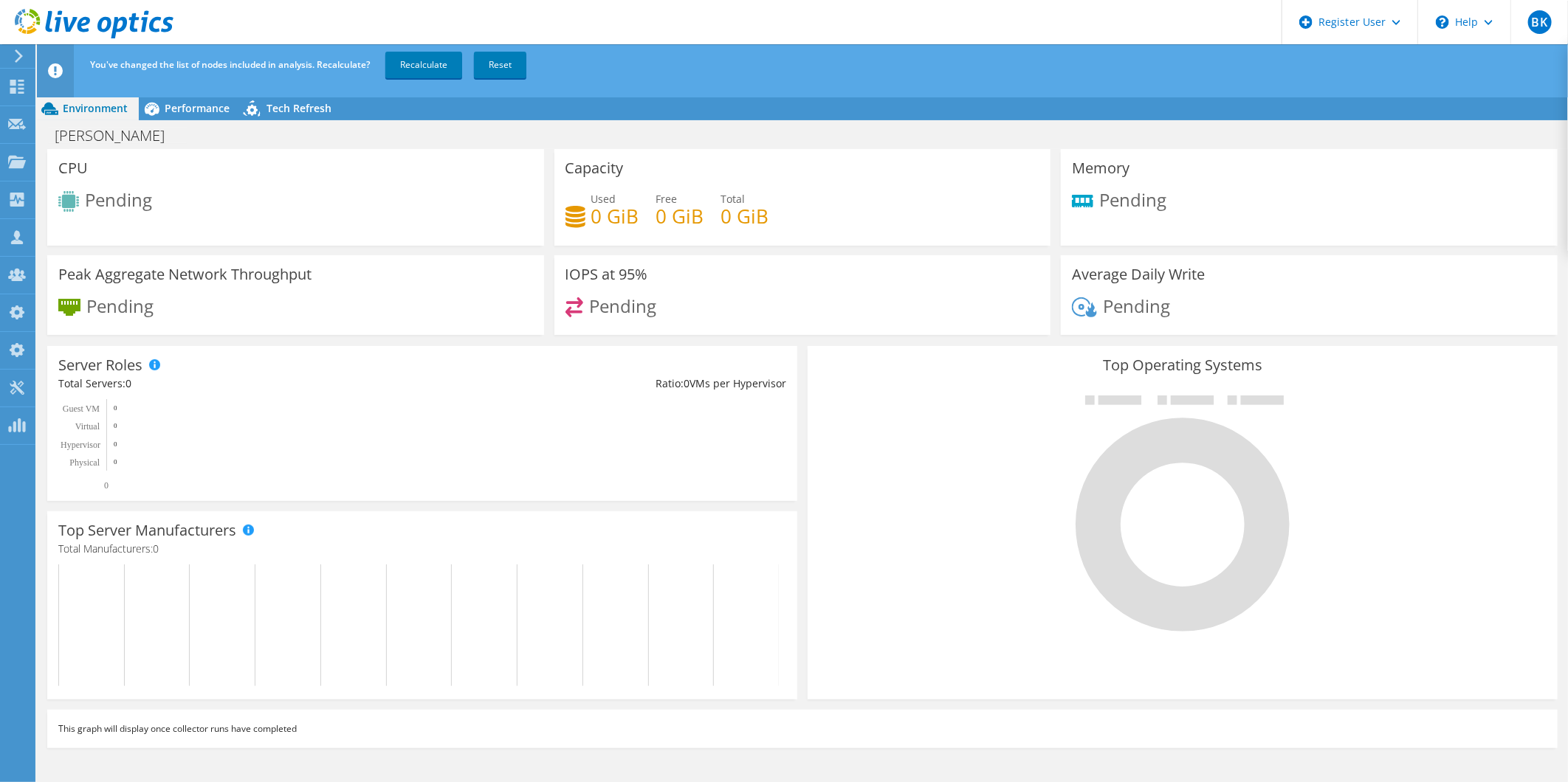
click at [100, 312] on span "Pending" at bounding box center [120, 305] width 67 height 24
drag, startPoint x: 100, startPoint y: 312, endPoint x: 156, endPoint y: 308, distance: 56.1
click at [156, 308] on div "Pending" at bounding box center [295, 313] width 475 height 32
click at [269, 120] on div "Tech Refresh" at bounding box center [291, 108] width 102 height 23
